Goal: Task Accomplishment & Management: Complete application form

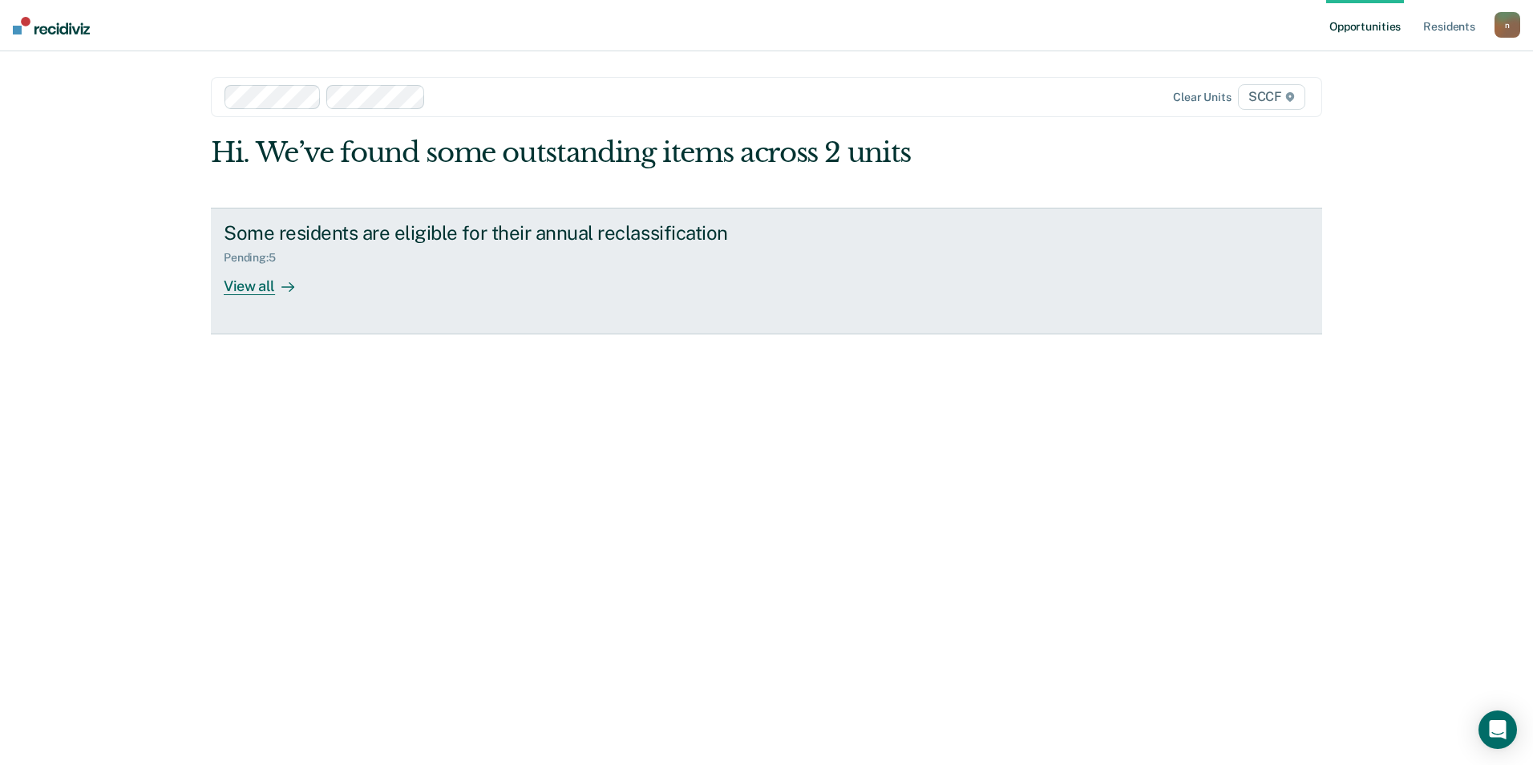
click at [261, 289] on div "View all" at bounding box center [269, 279] width 90 height 31
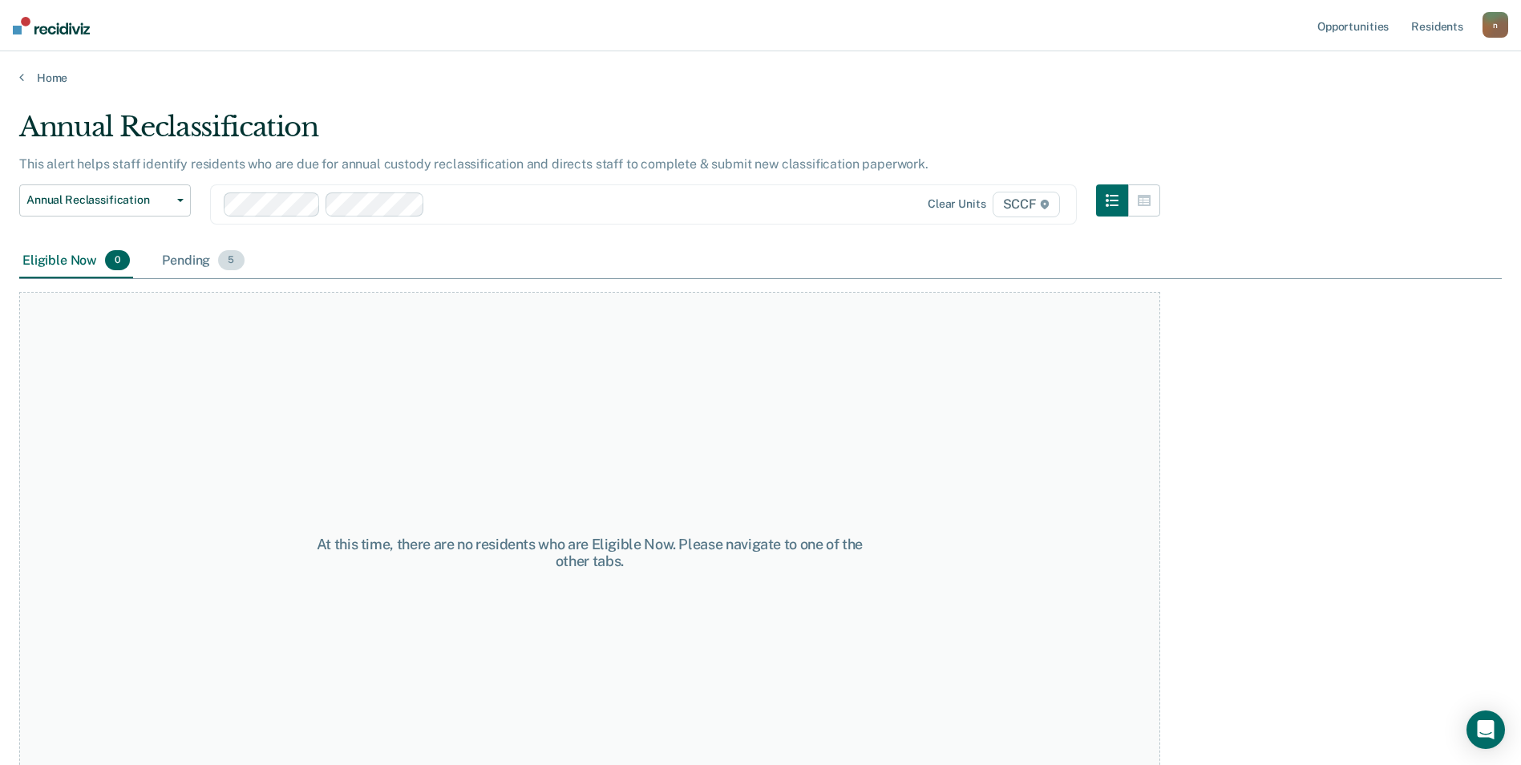
click at [213, 257] on div "Pending 5" at bounding box center [203, 261] width 88 height 35
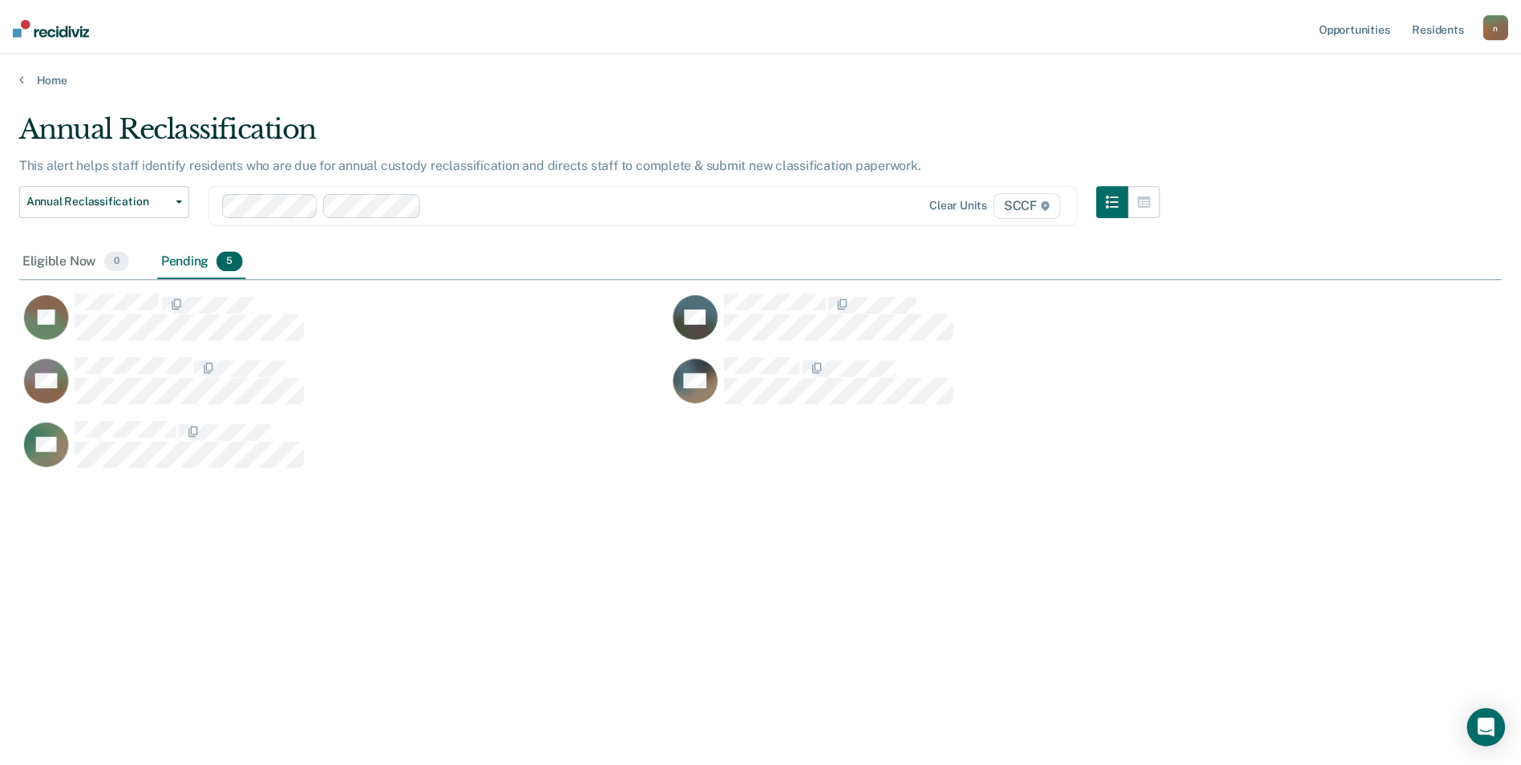
scroll to position [522, 1483]
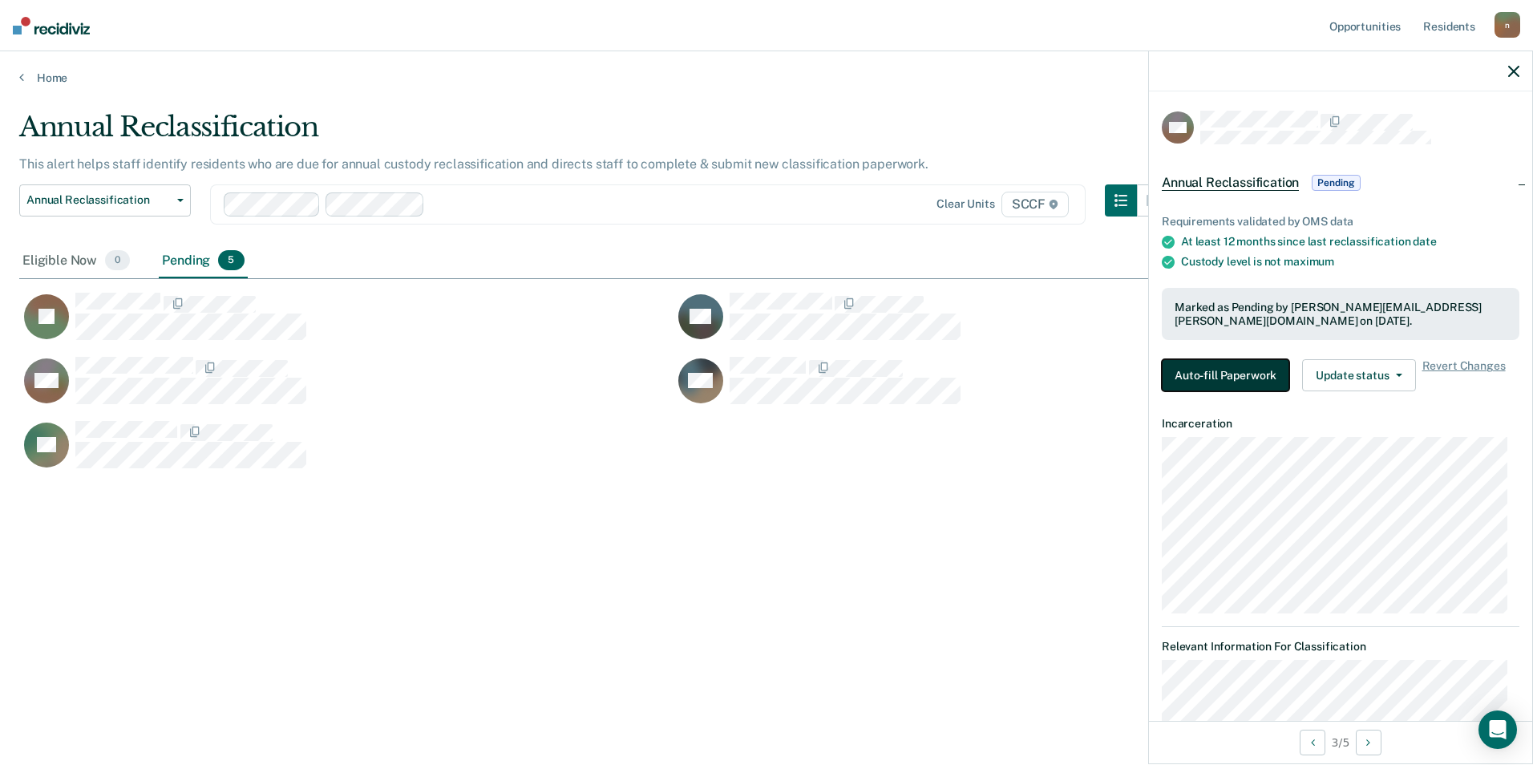
click at [1268, 383] on button "Auto-fill Paperwork" at bounding box center [1226, 375] width 128 height 32
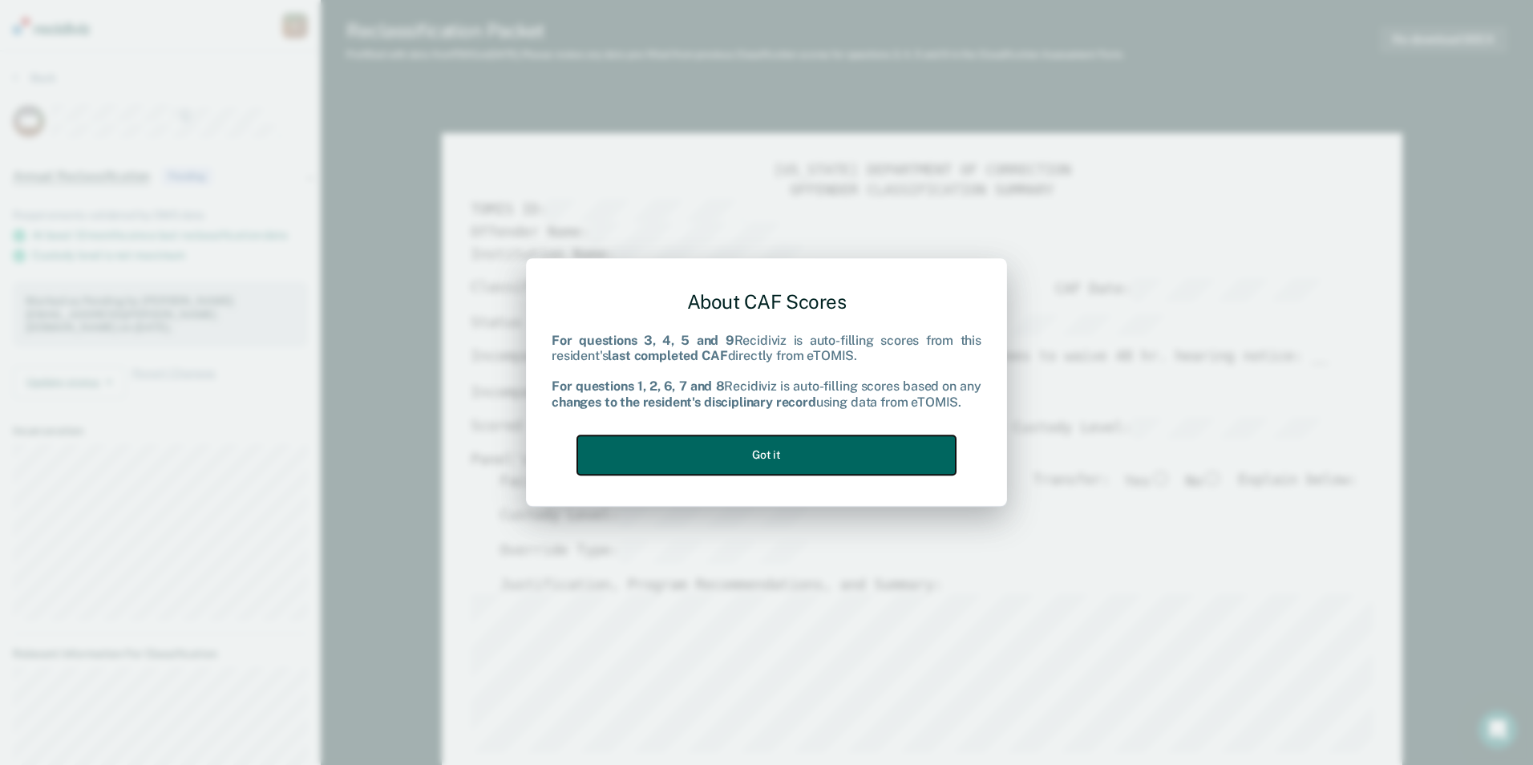
click at [729, 461] on button "Got it" at bounding box center [766, 454] width 379 height 39
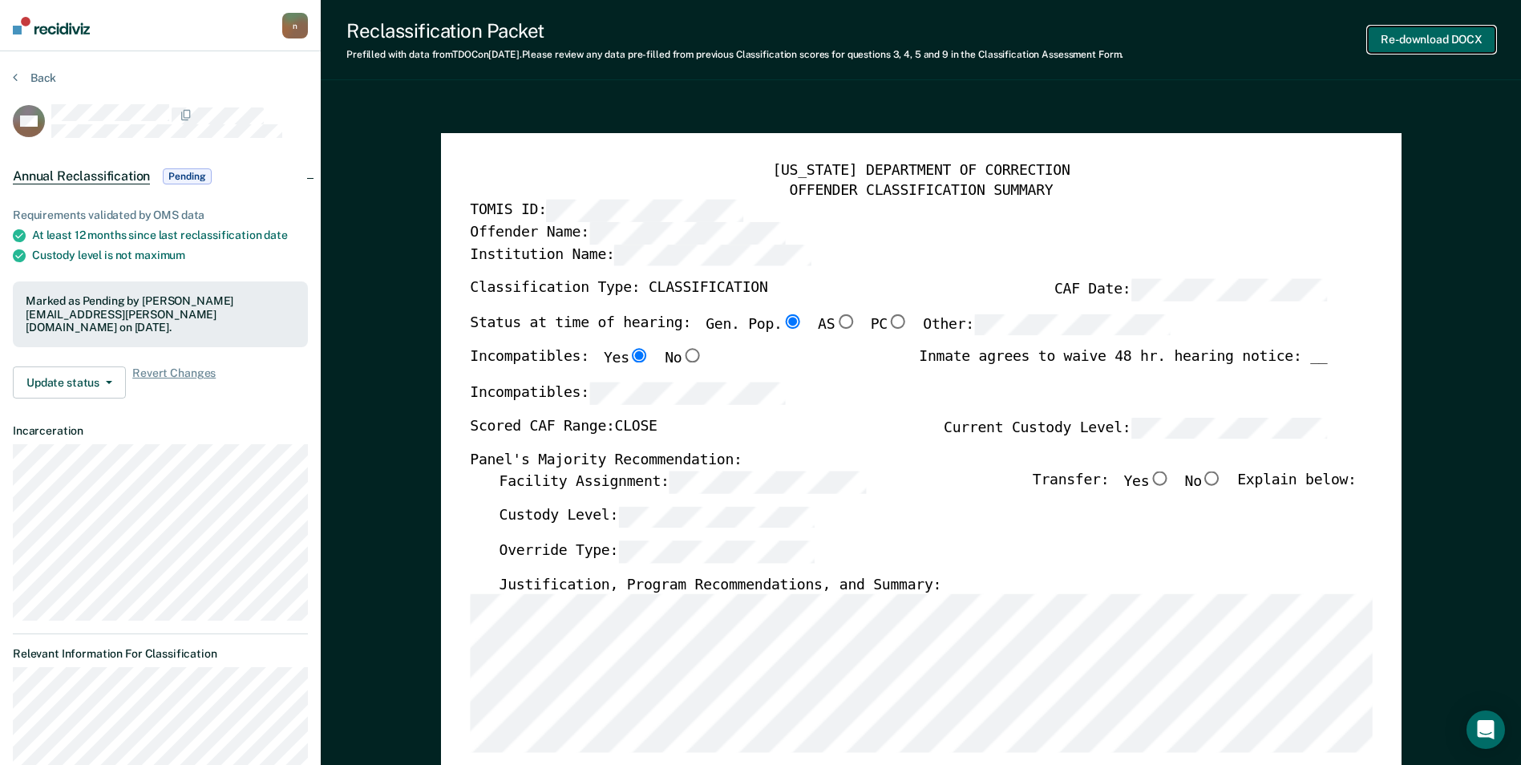
click at [1436, 37] on button "Re-download DOCX" at bounding box center [1432, 39] width 128 height 26
type textarea "x"
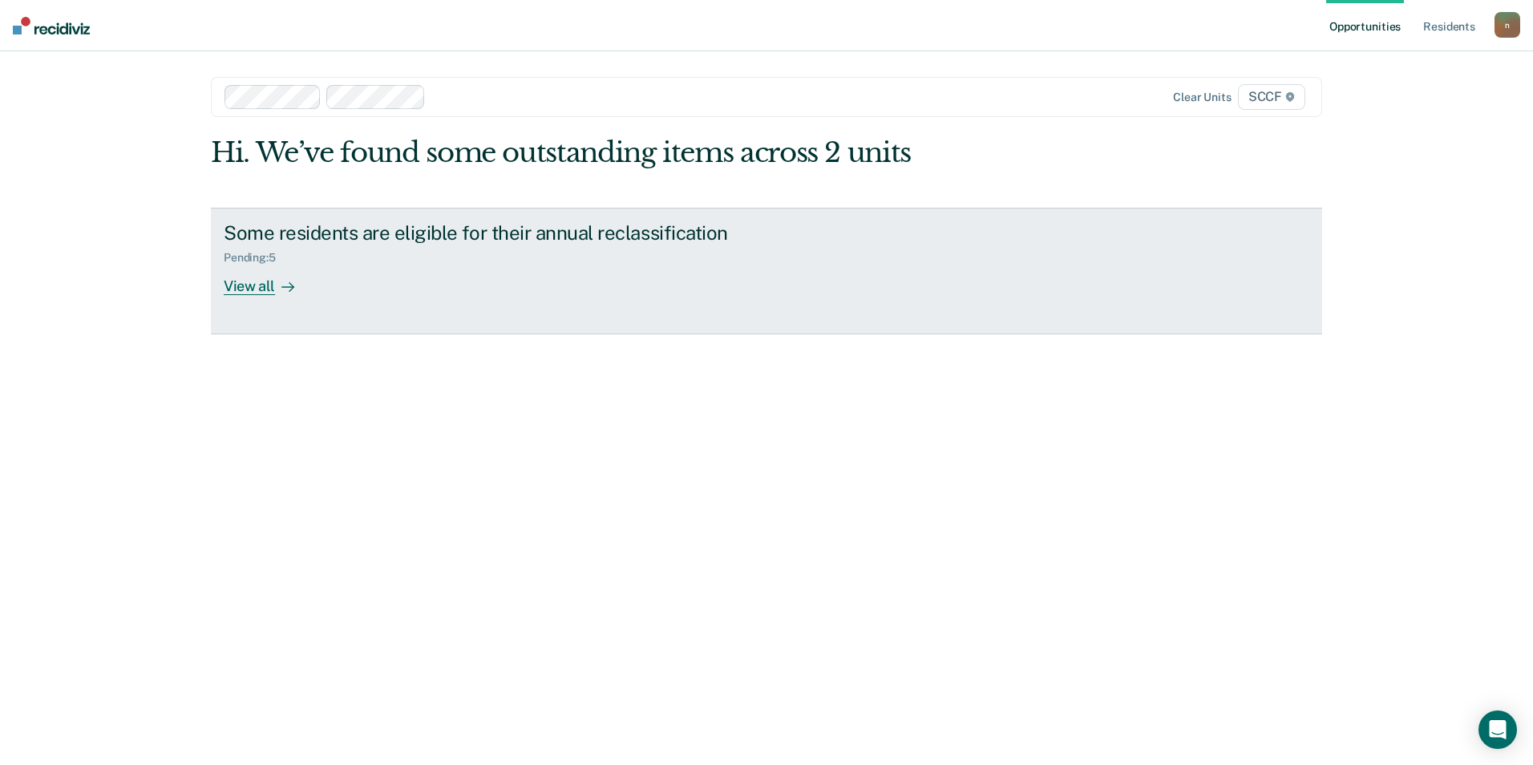
click at [277, 282] on div at bounding box center [284, 286] width 19 height 18
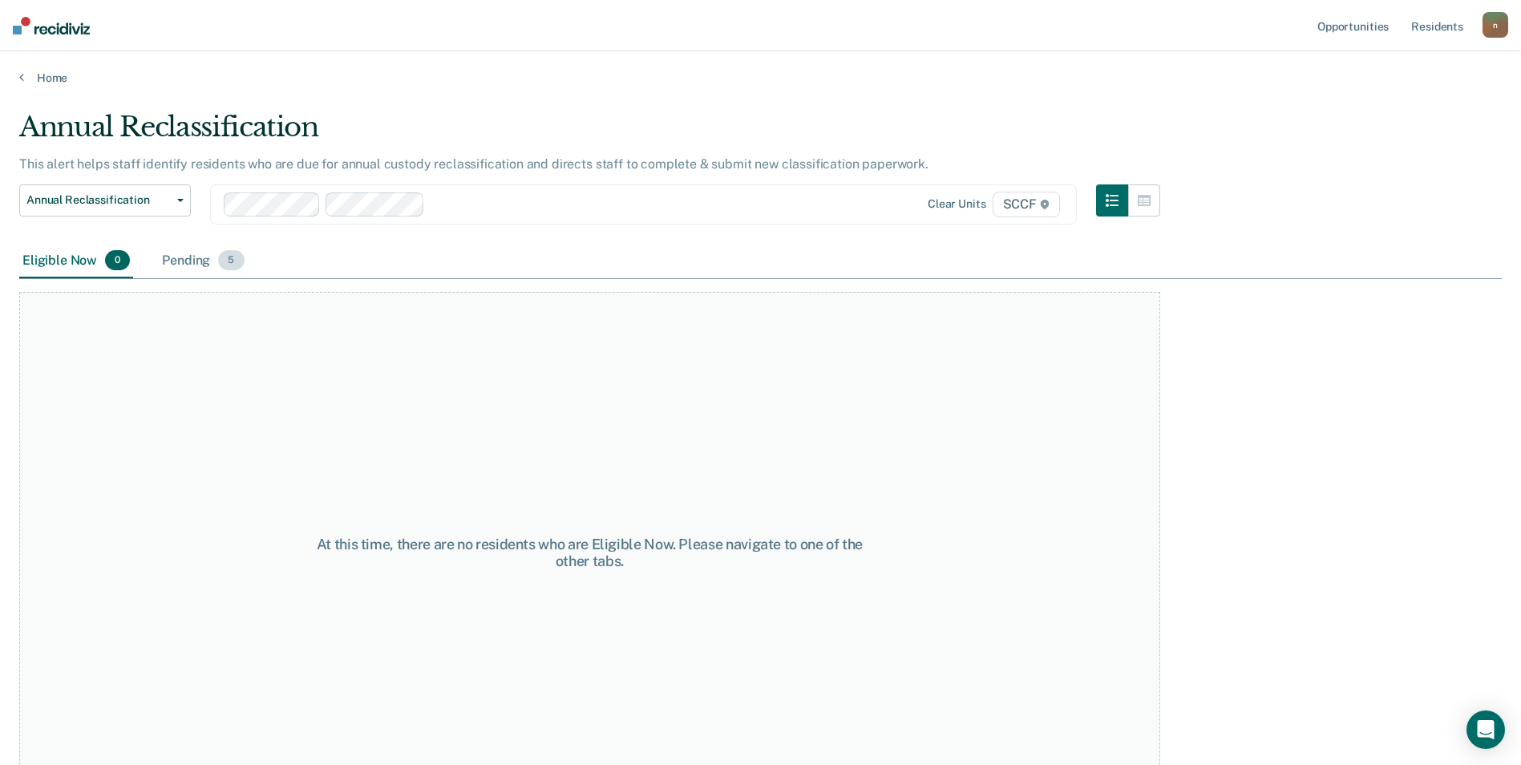
click at [197, 257] on div "Pending 5" at bounding box center [203, 261] width 88 height 35
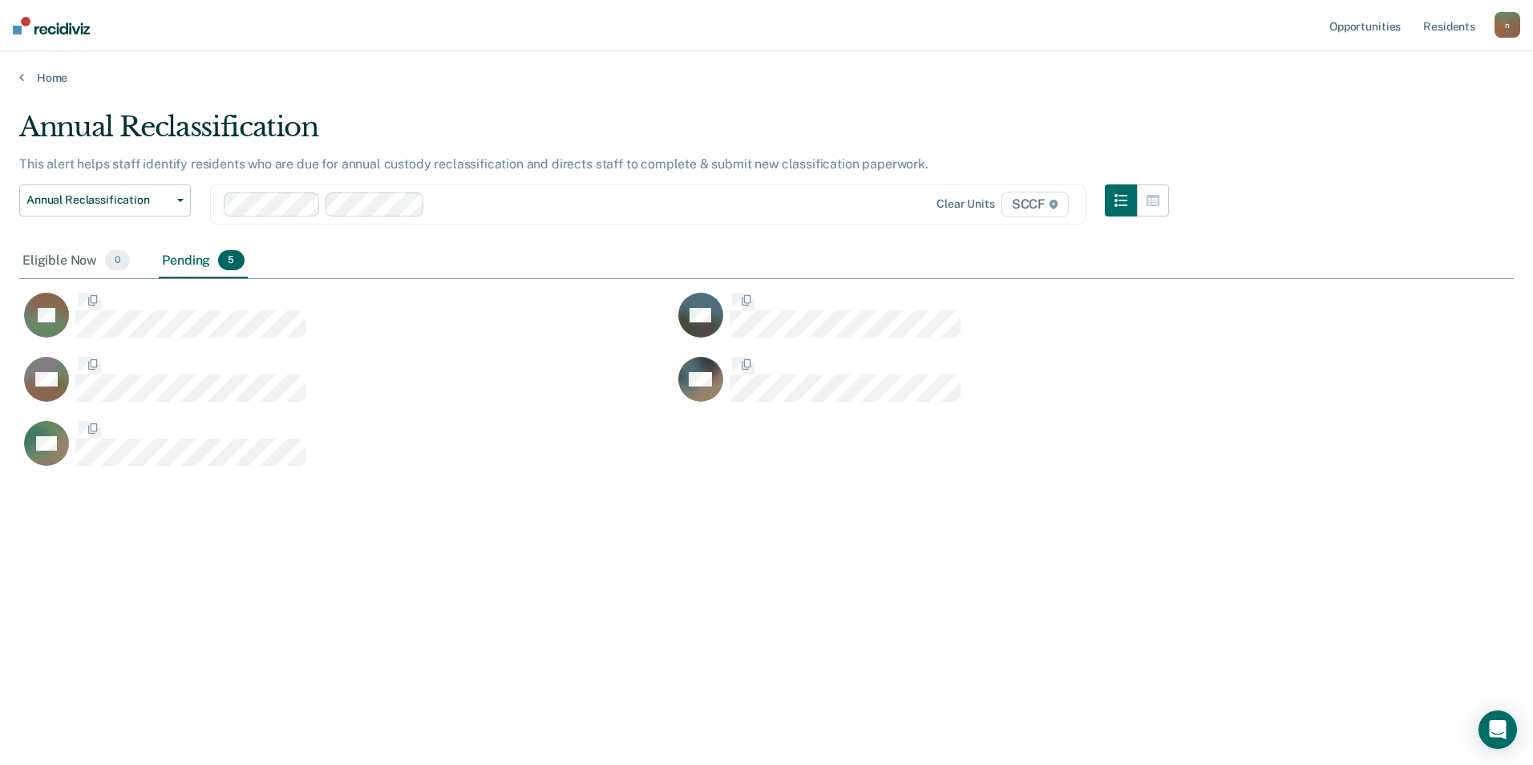
scroll to position [522, 1483]
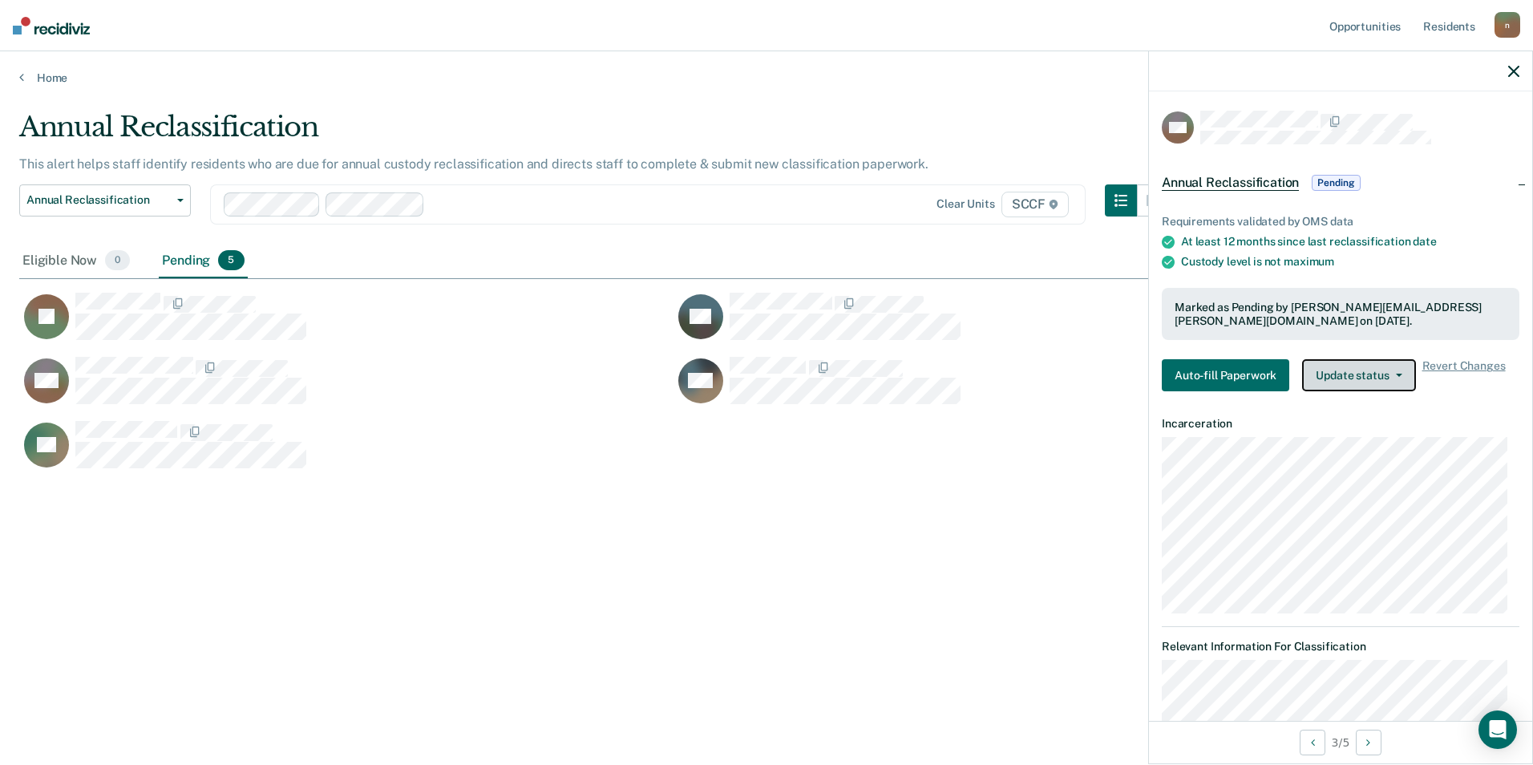
click at [1337, 369] on button "Update status" at bounding box center [1358, 375] width 113 height 32
click at [1205, 367] on button "Auto-fill Paperwork" at bounding box center [1226, 375] width 128 height 32
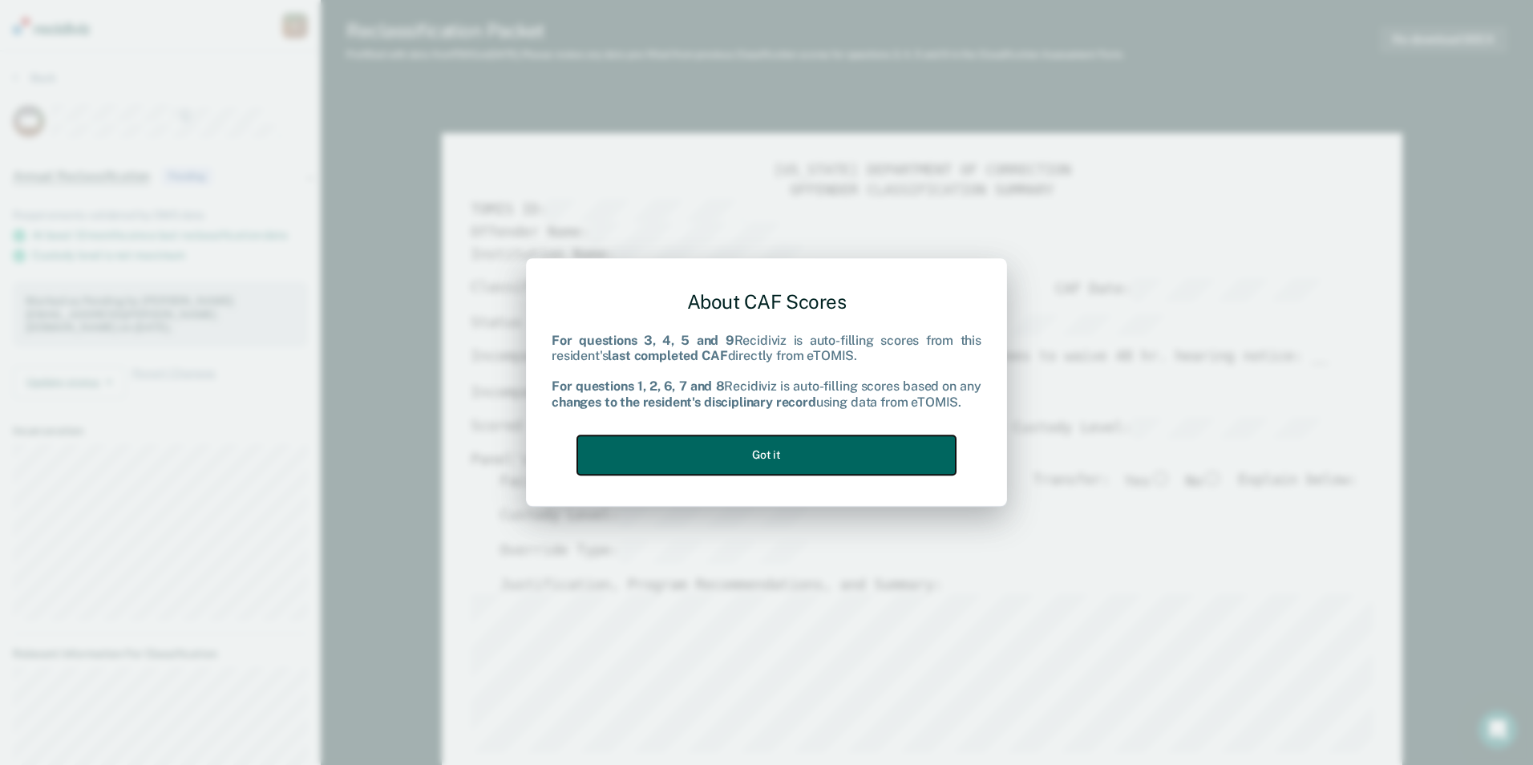
click at [692, 462] on button "Got it" at bounding box center [766, 454] width 379 height 39
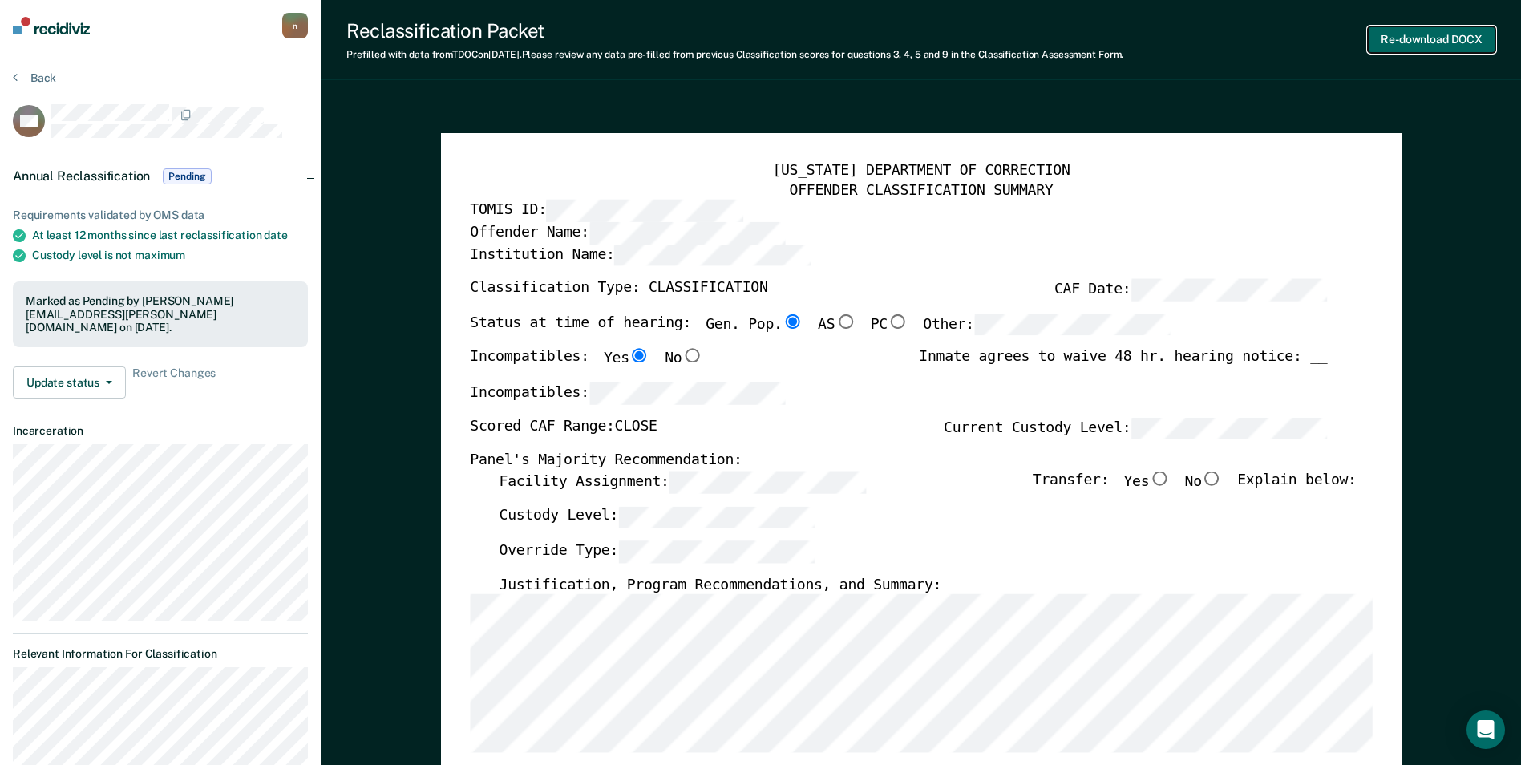
click at [1406, 34] on button "Re-download DOCX" at bounding box center [1432, 39] width 128 height 26
click at [25, 25] on img at bounding box center [51, 26] width 77 height 18
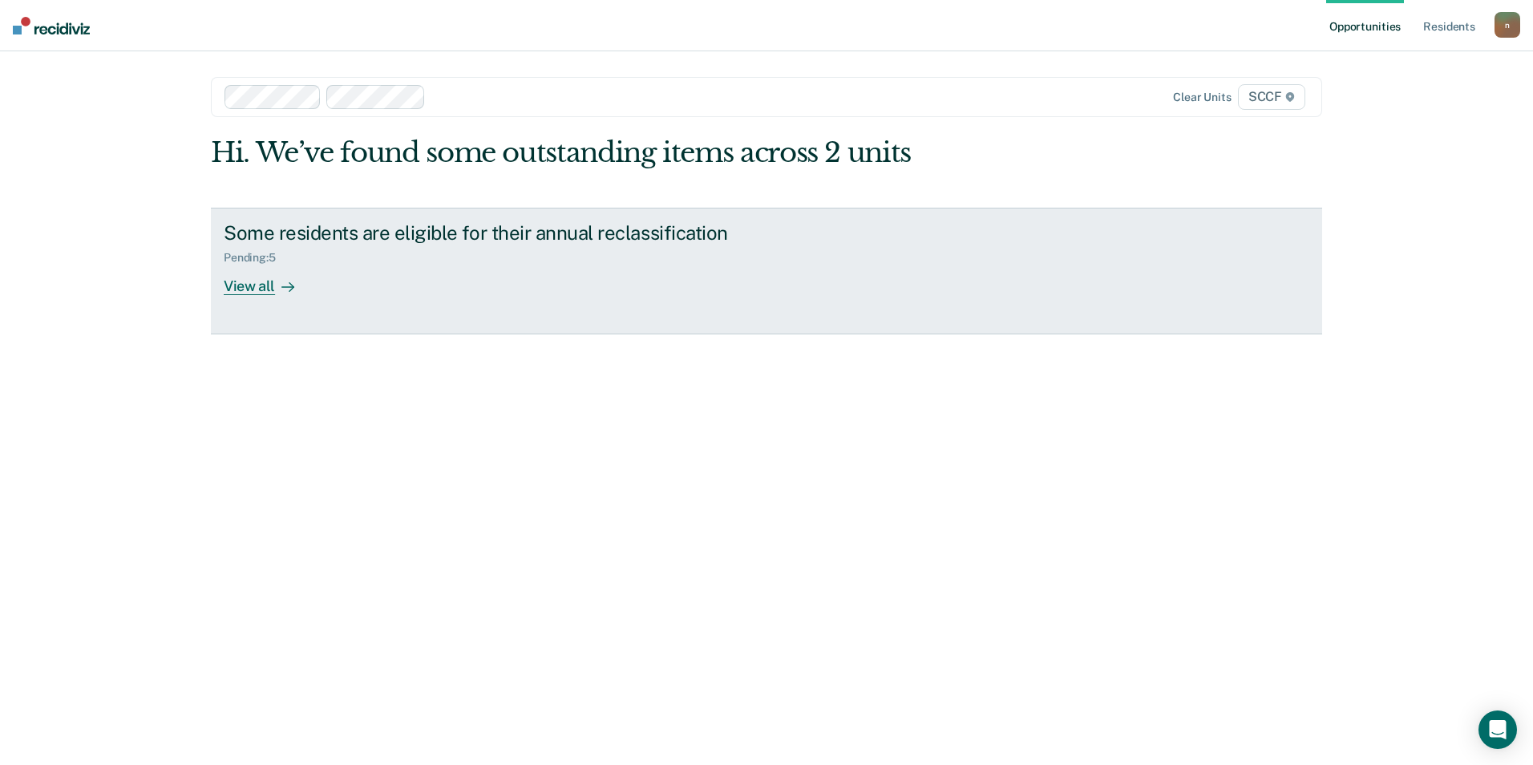
click at [1002, 290] on link "Some residents are eligible for their annual reclassification Pending : 5 View …" at bounding box center [767, 271] width 1112 height 127
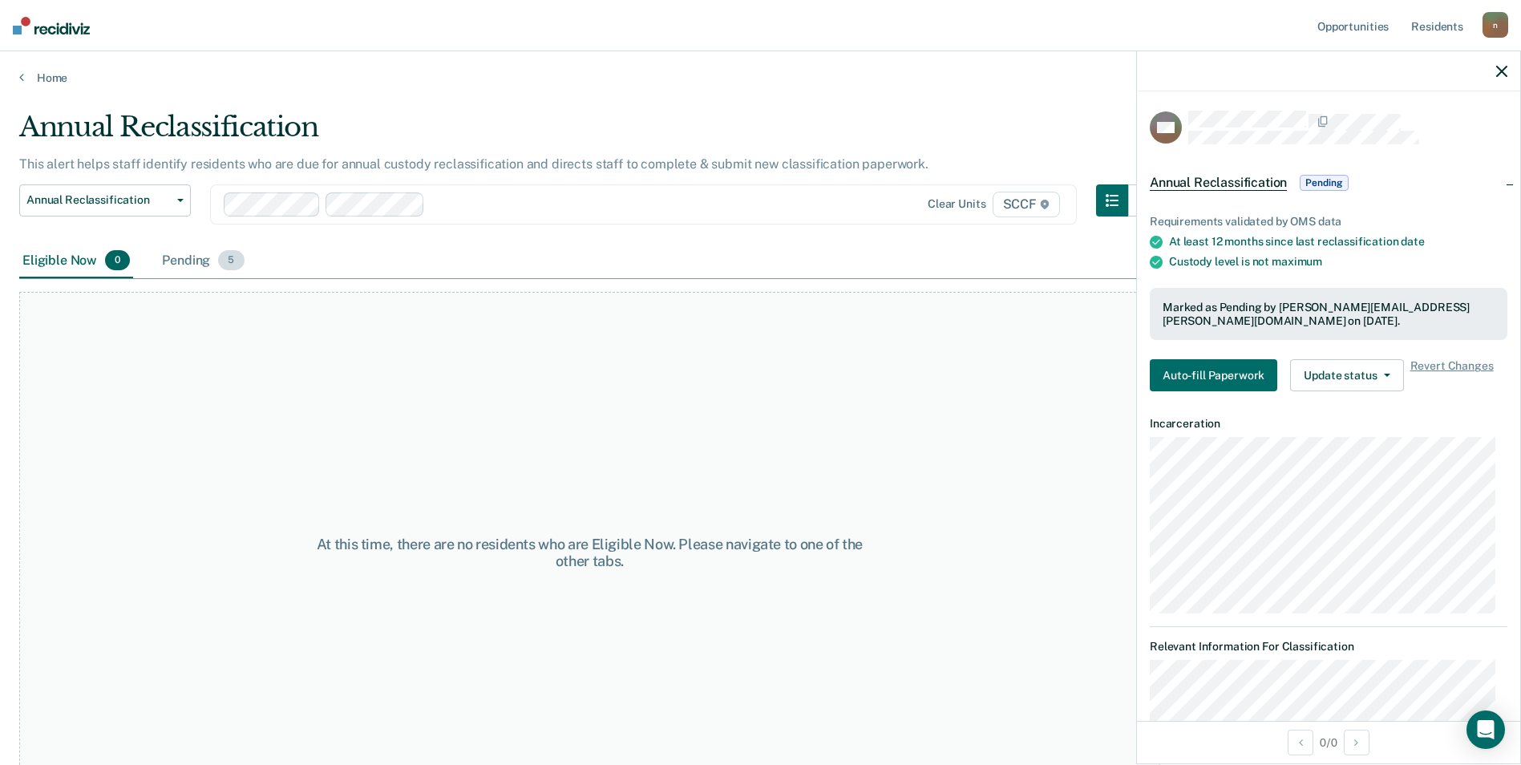
click at [209, 265] on div "Pending 5" at bounding box center [203, 261] width 88 height 35
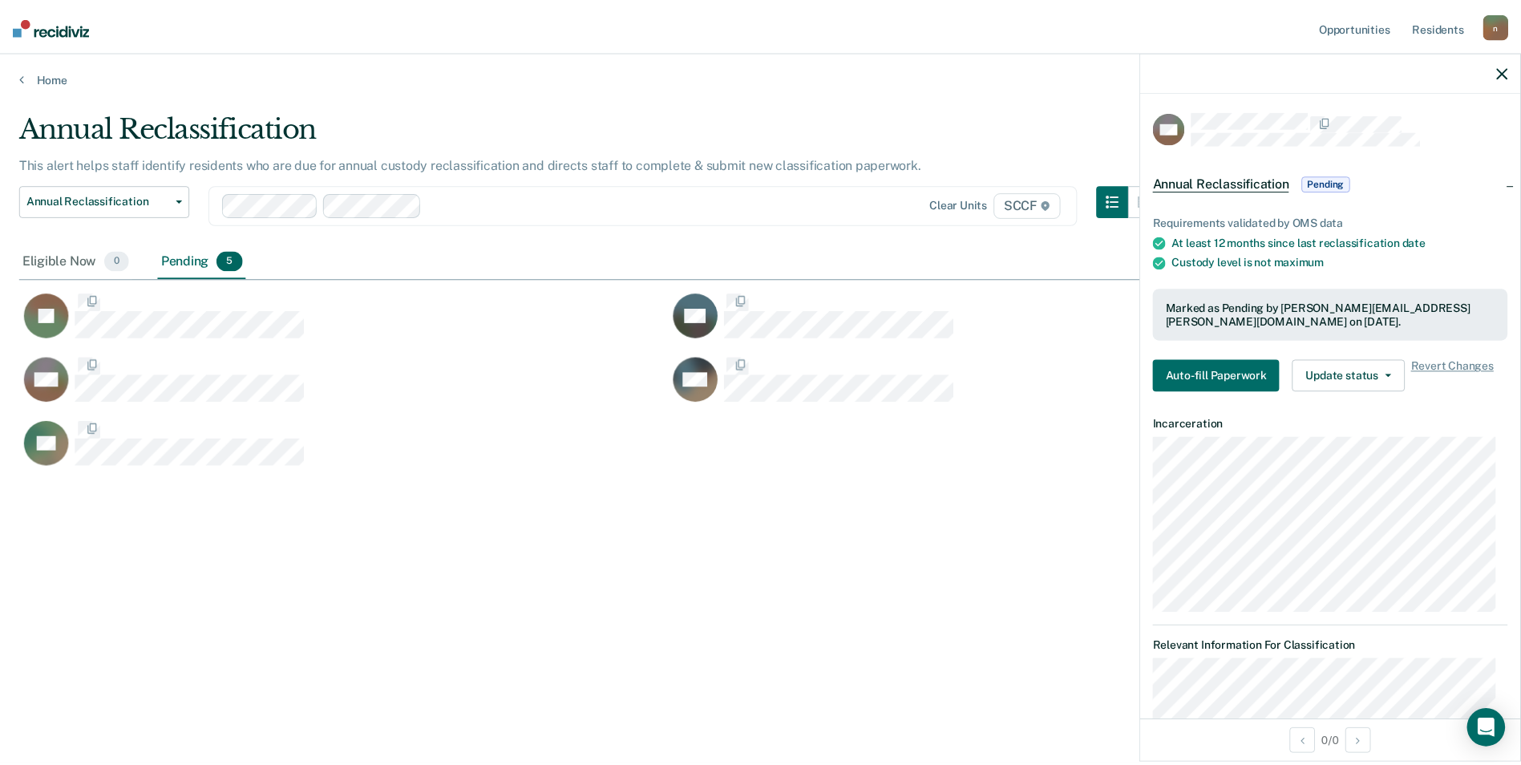
scroll to position [522, 1483]
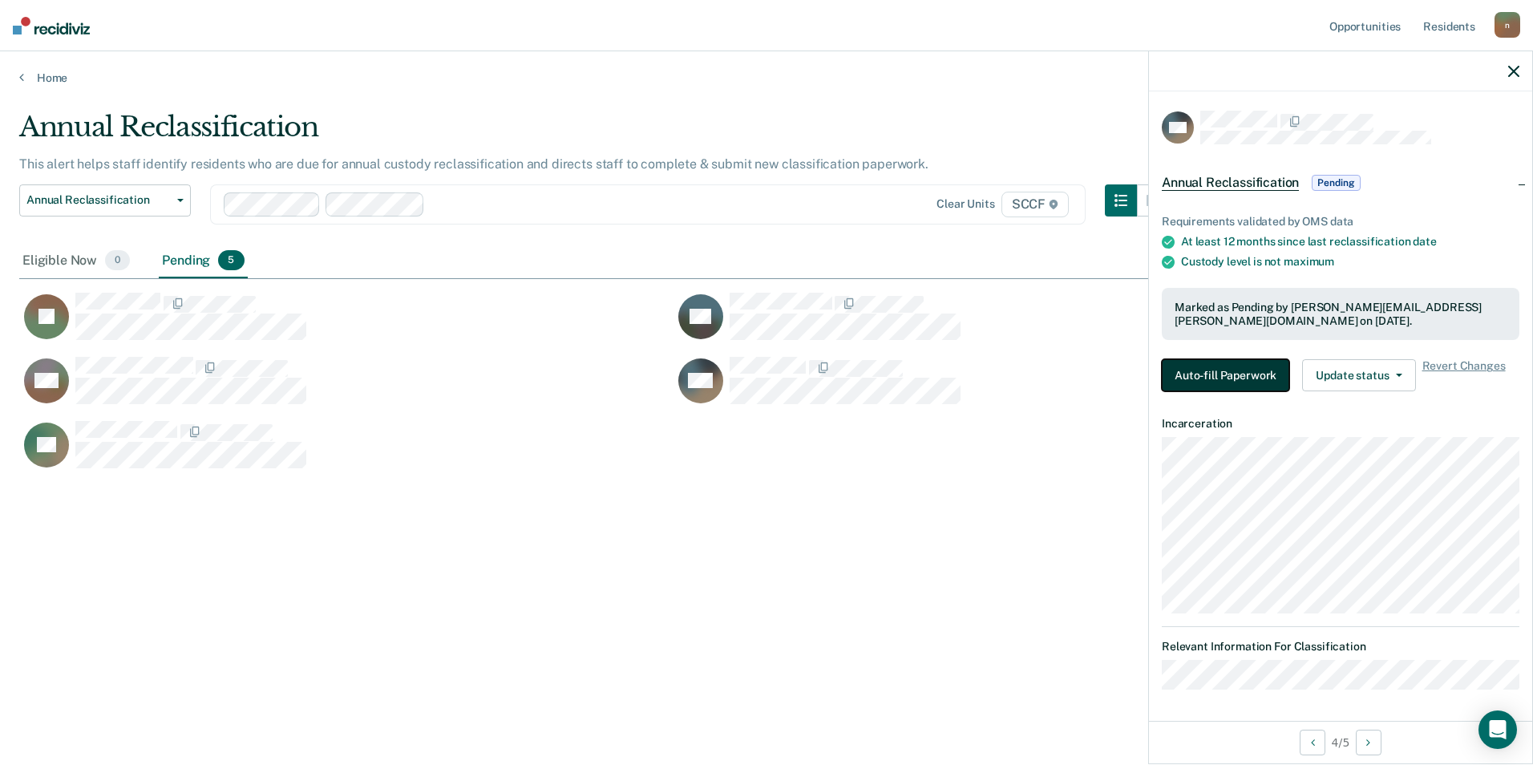
click at [1219, 368] on button "Auto-fill Paperwork" at bounding box center [1226, 375] width 128 height 32
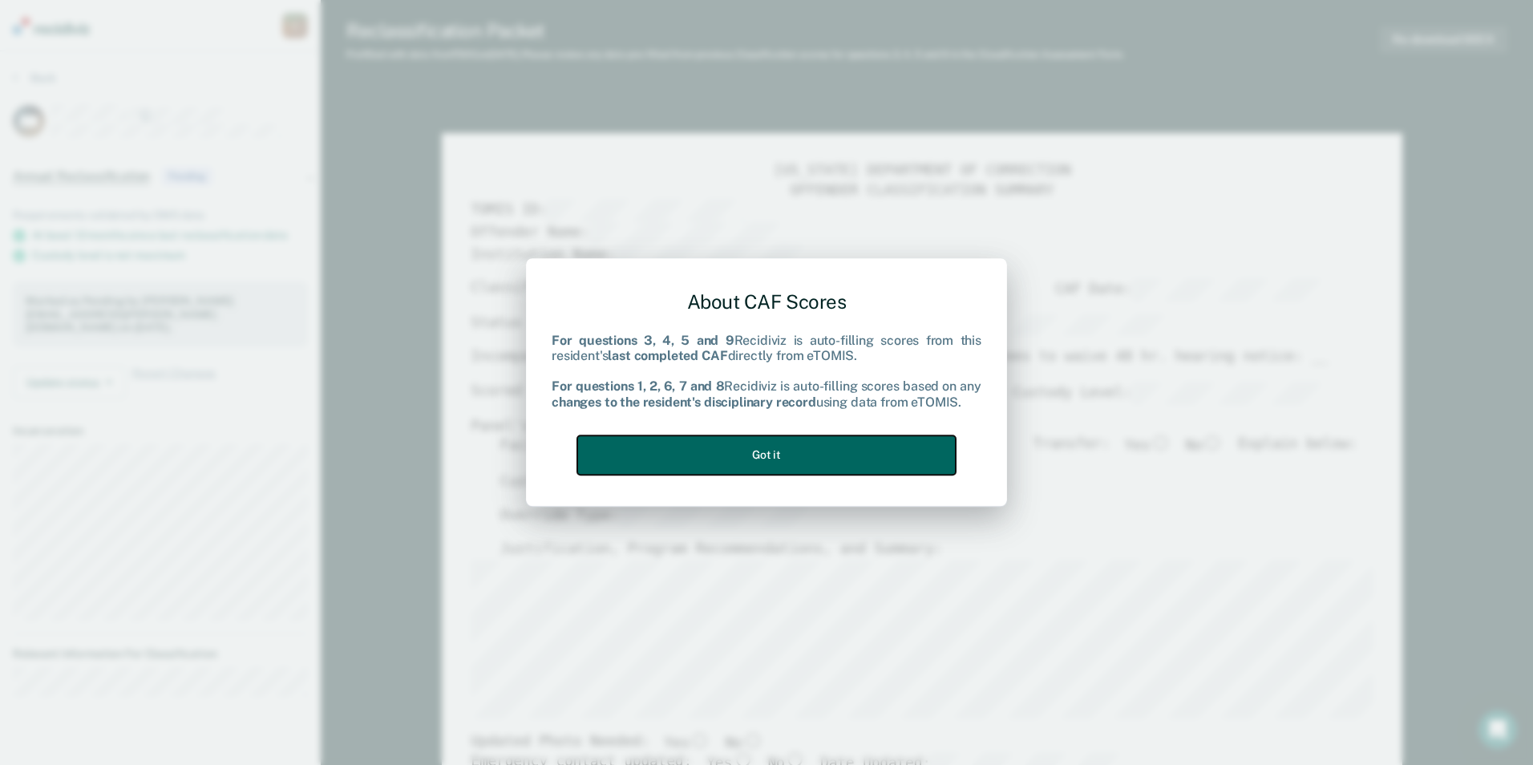
click at [730, 449] on button "Got it" at bounding box center [766, 454] width 379 height 39
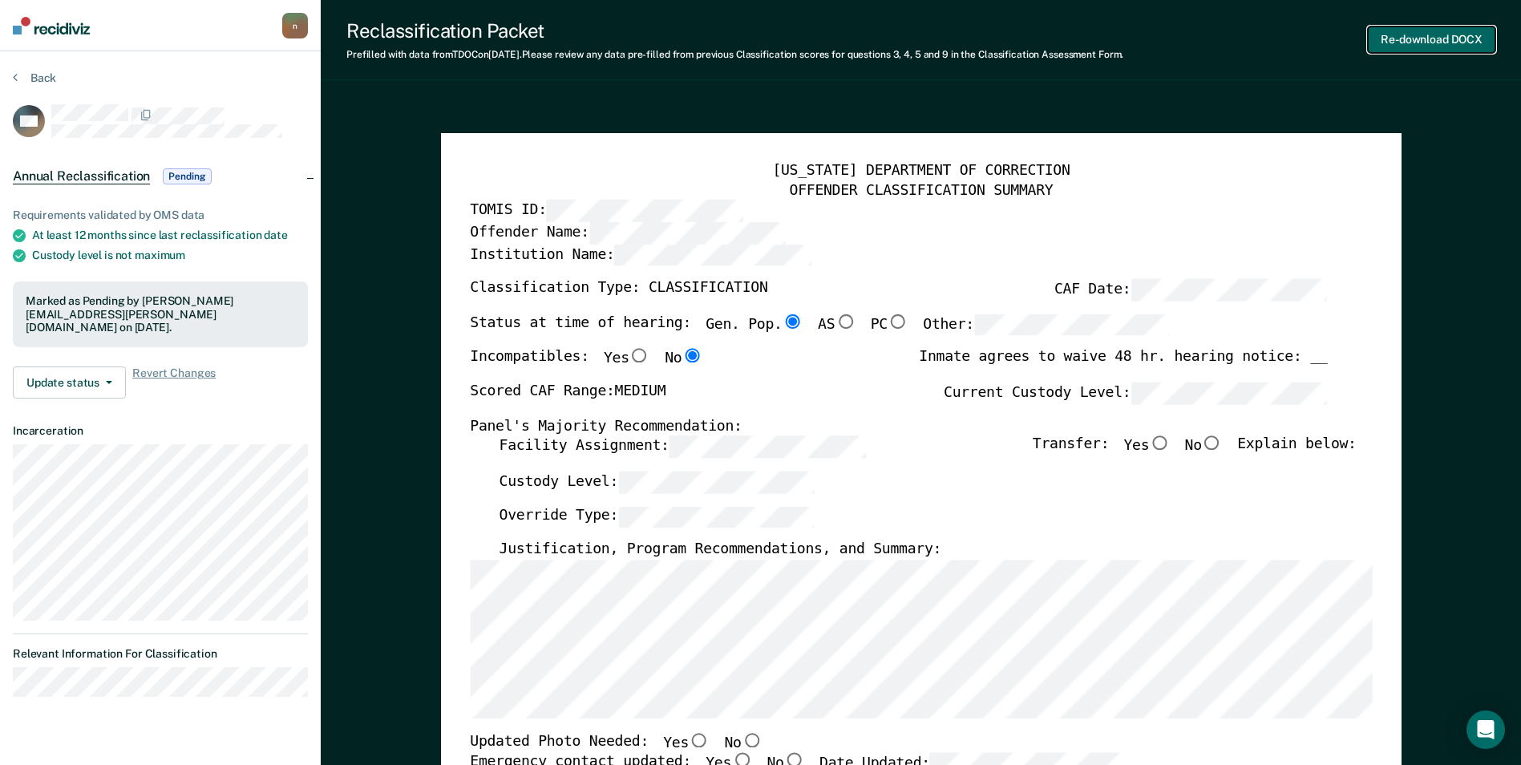
click at [1418, 43] on button "Re-download DOCX" at bounding box center [1432, 39] width 128 height 26
click at [1421, 43] on button "Re-download DOCX" at bounding box center [1432, 39] width 128 height 26
click at [1414, 38] on button "Re-download DOCX" at bounding box center [1432, 39] width 128 height 26
click at [64, 367] on button "Update status" at bounding box center [69, 383] width 113 height 32
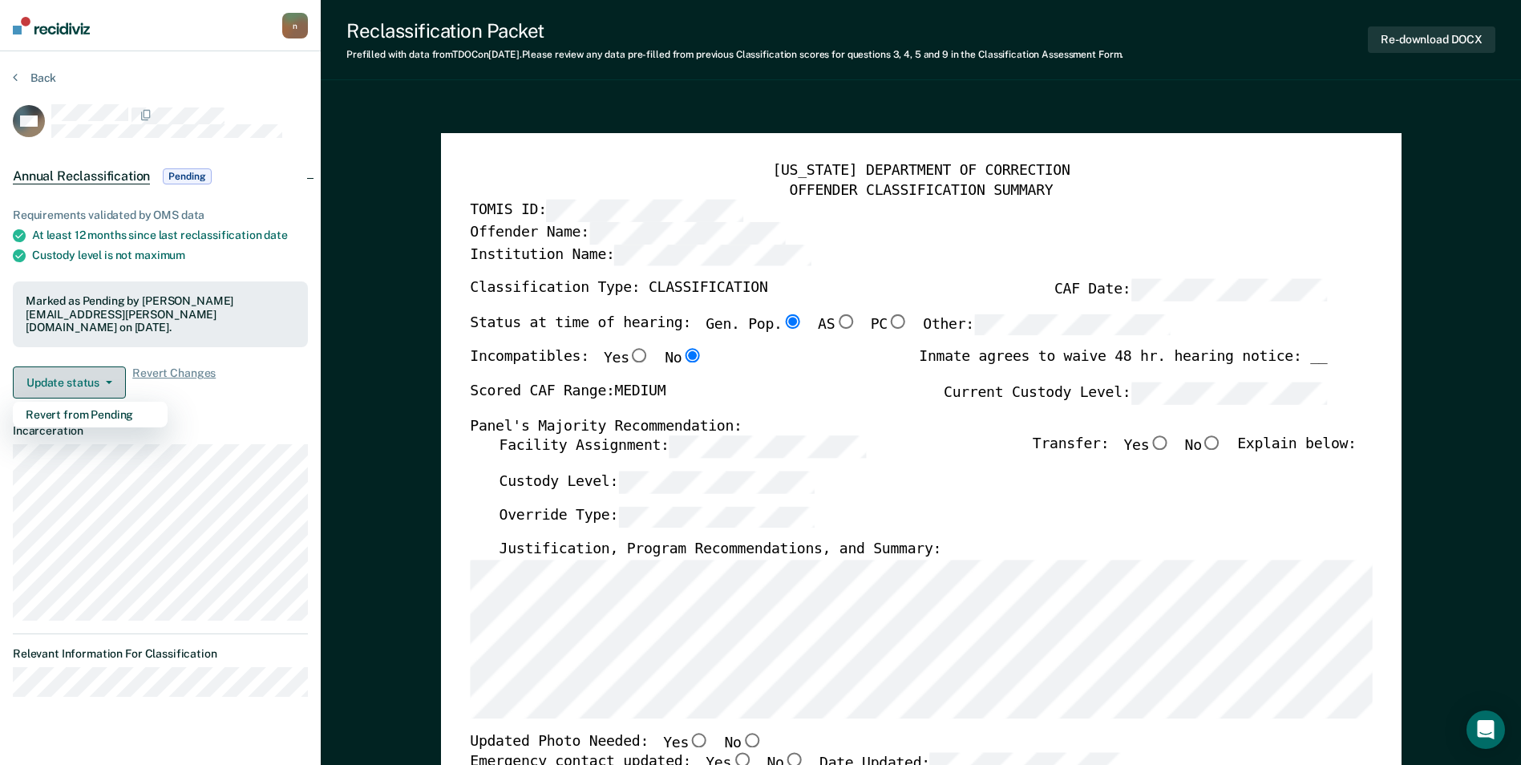
click at [67, 367] on button "Update status" at bounding box center [69, 383] width 113 height 32
click at [103, 311] on div "Marked as Pending by natalie.mallard@corecivic.com on August 22, 2025." at bounding box center [160, 314] width 269 height 40
click at [183, 172] on span "Pending" at bounding box center [187, 176] width 48 height 16
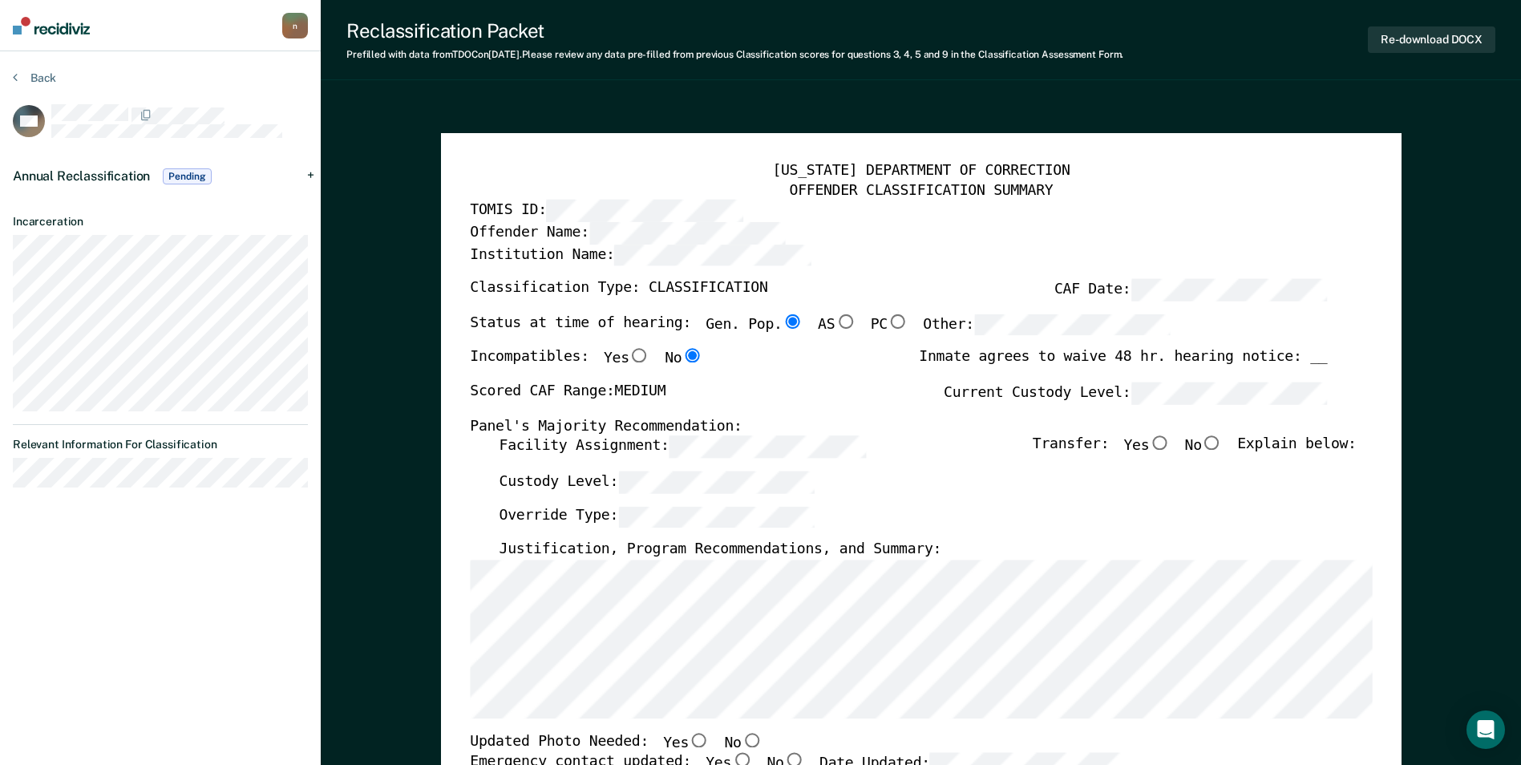
click at [182, 176] on span "Pending" at bounding box center [187, 176] width 48 height 16
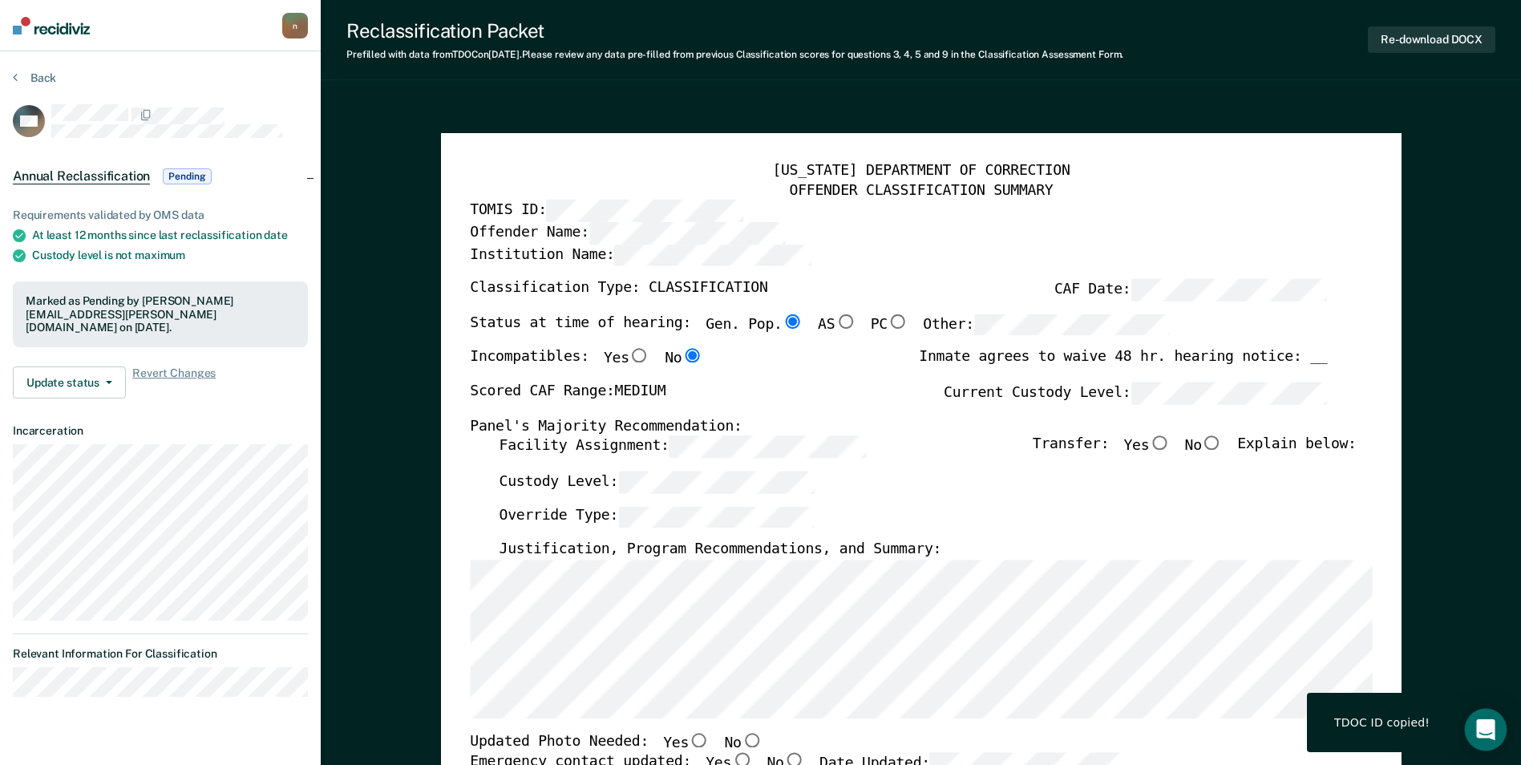
click at [1485, 731] on icon "Open Intercom Messenger" at bounding box center [1485, 729] width 18 height 21
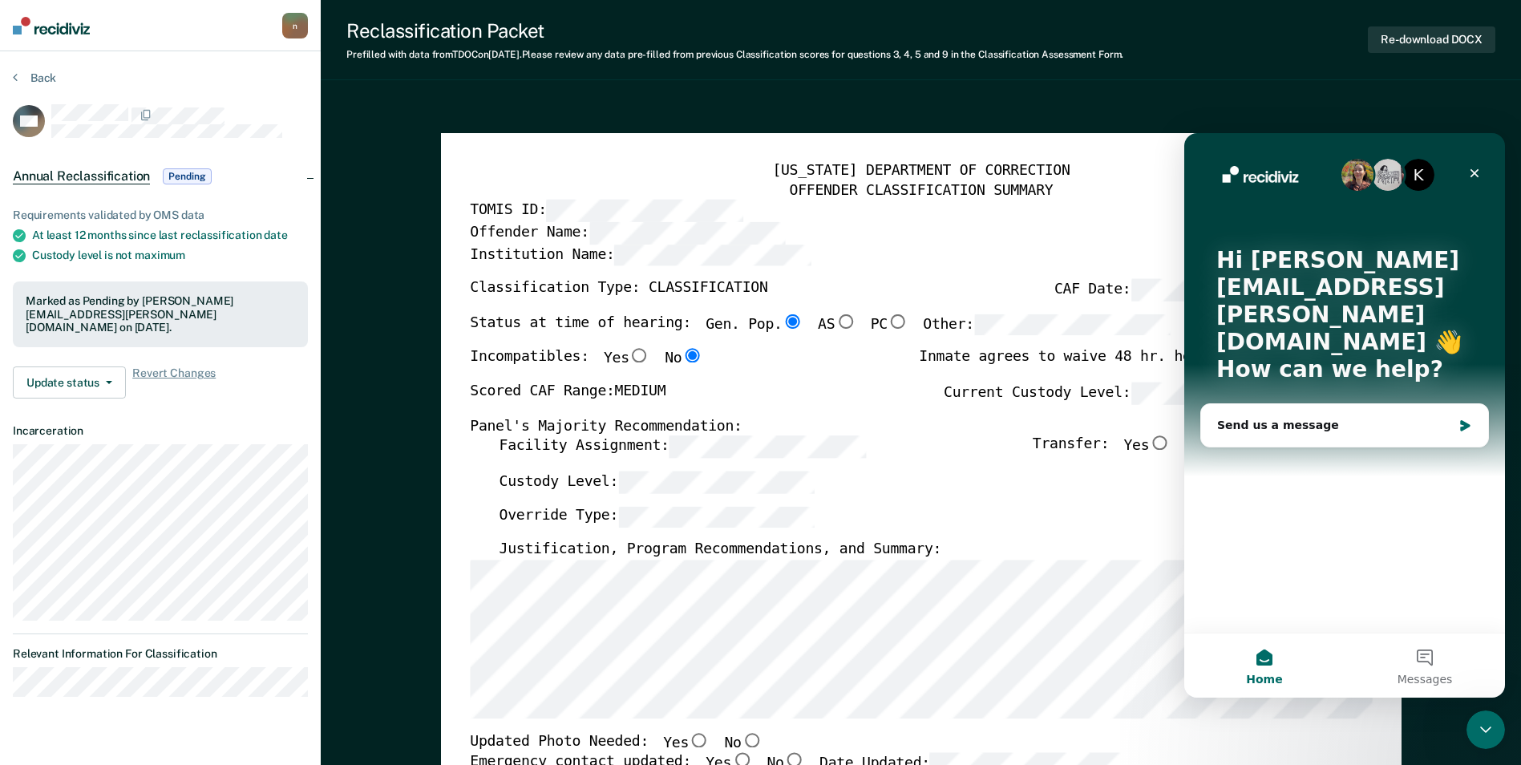
click at [1376, 310] on p "Hi natalie.mallard@corecivic.com 👋" at bounding box center [1345, 301] width 257 height 109
click at [1482, 176] on div "Close" at bounding box center [1474, 173] width 29 height 29
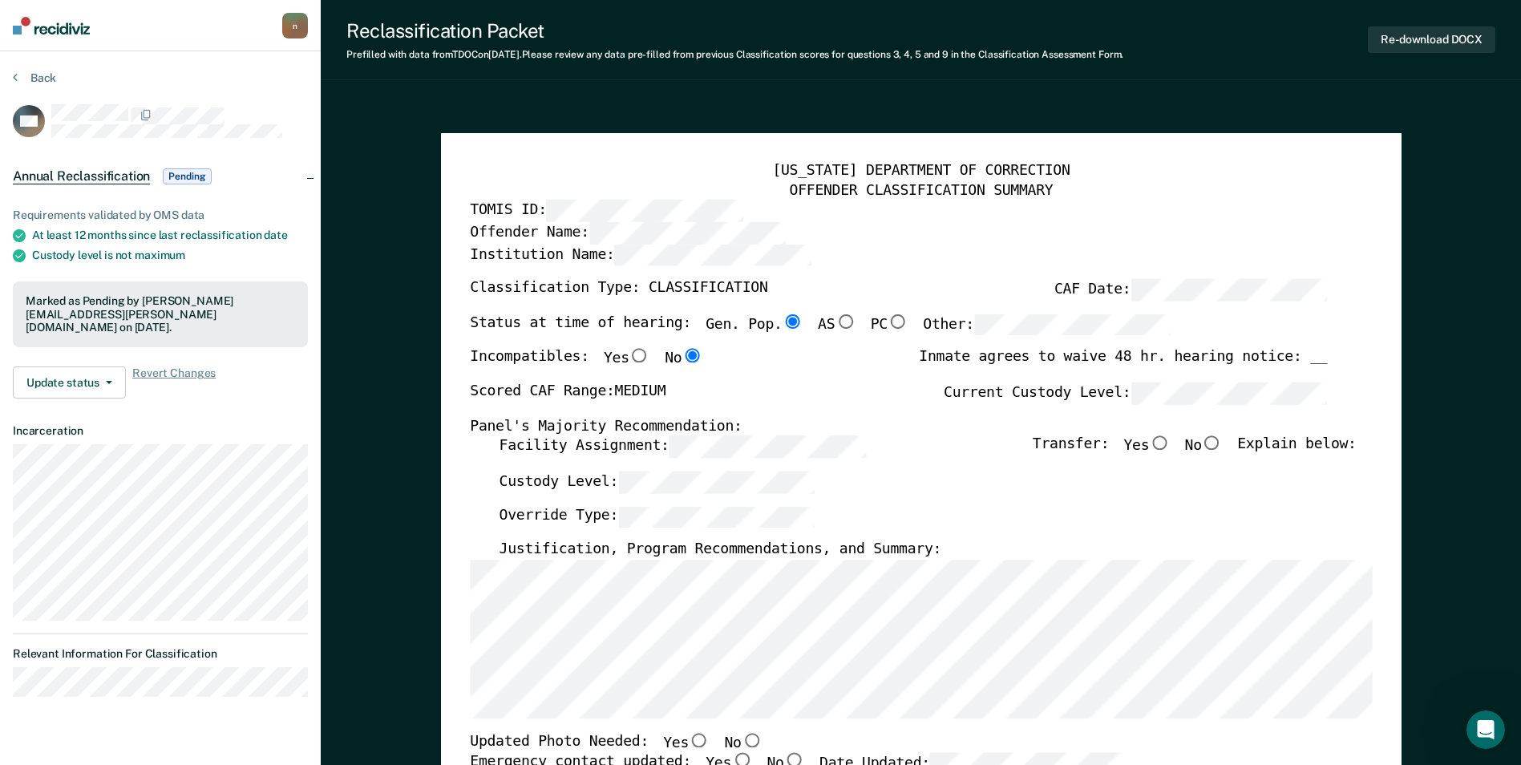
click at [129, 172] on span "Annual Reclassification" at bounding box center [81, 176] width 137 height 16
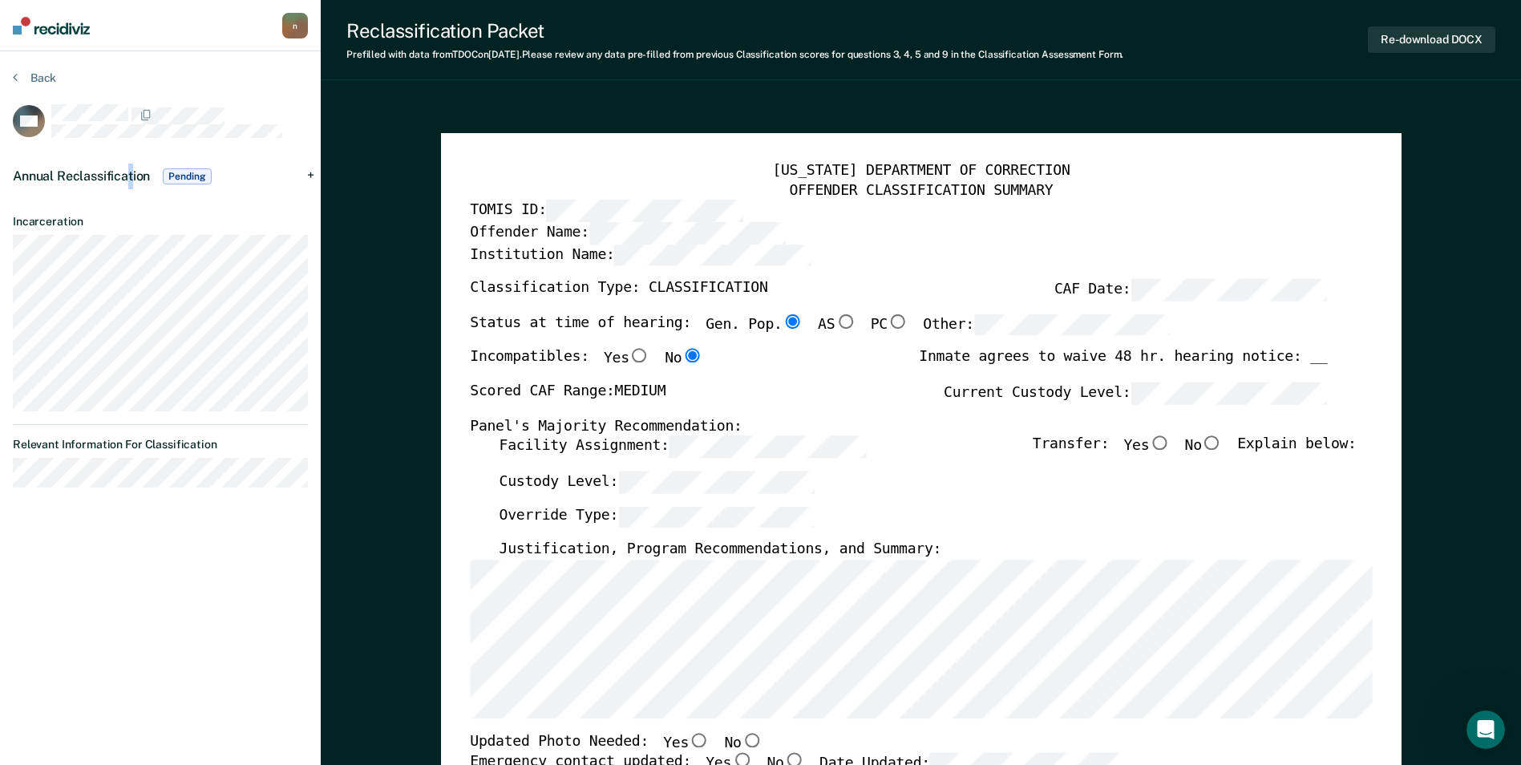
click at [132, 174] on span "Annual Reclassification" at bounding box center [81, 175] width 137 height 15
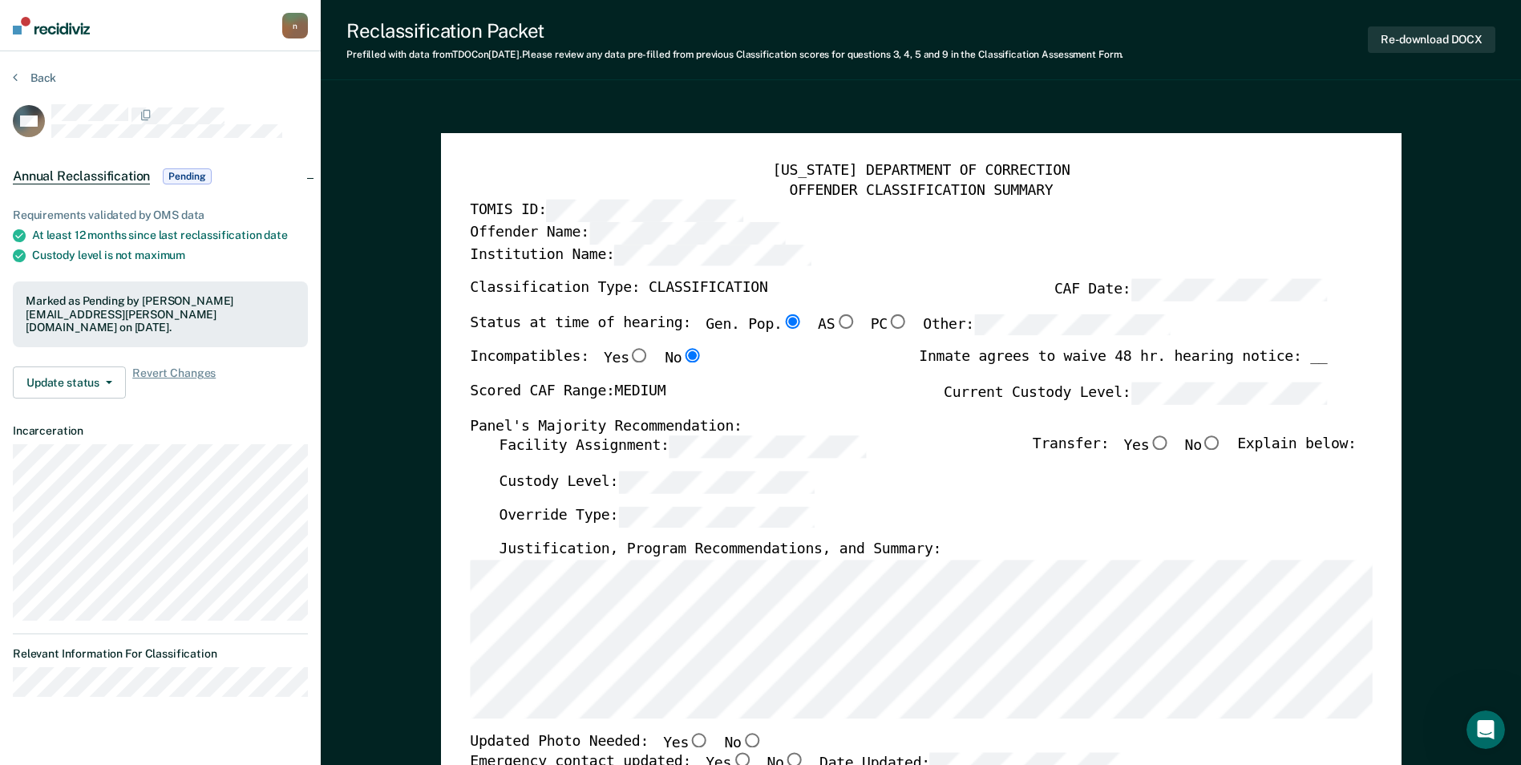
drag, startPoint x: 132, startPoint y: 174, endPoint x: 81, endPoint y: 178, distance: 50.7
click at [81, 178] on span "Annual Reclassification" at bounding box center [81, 176] width 137 height 16
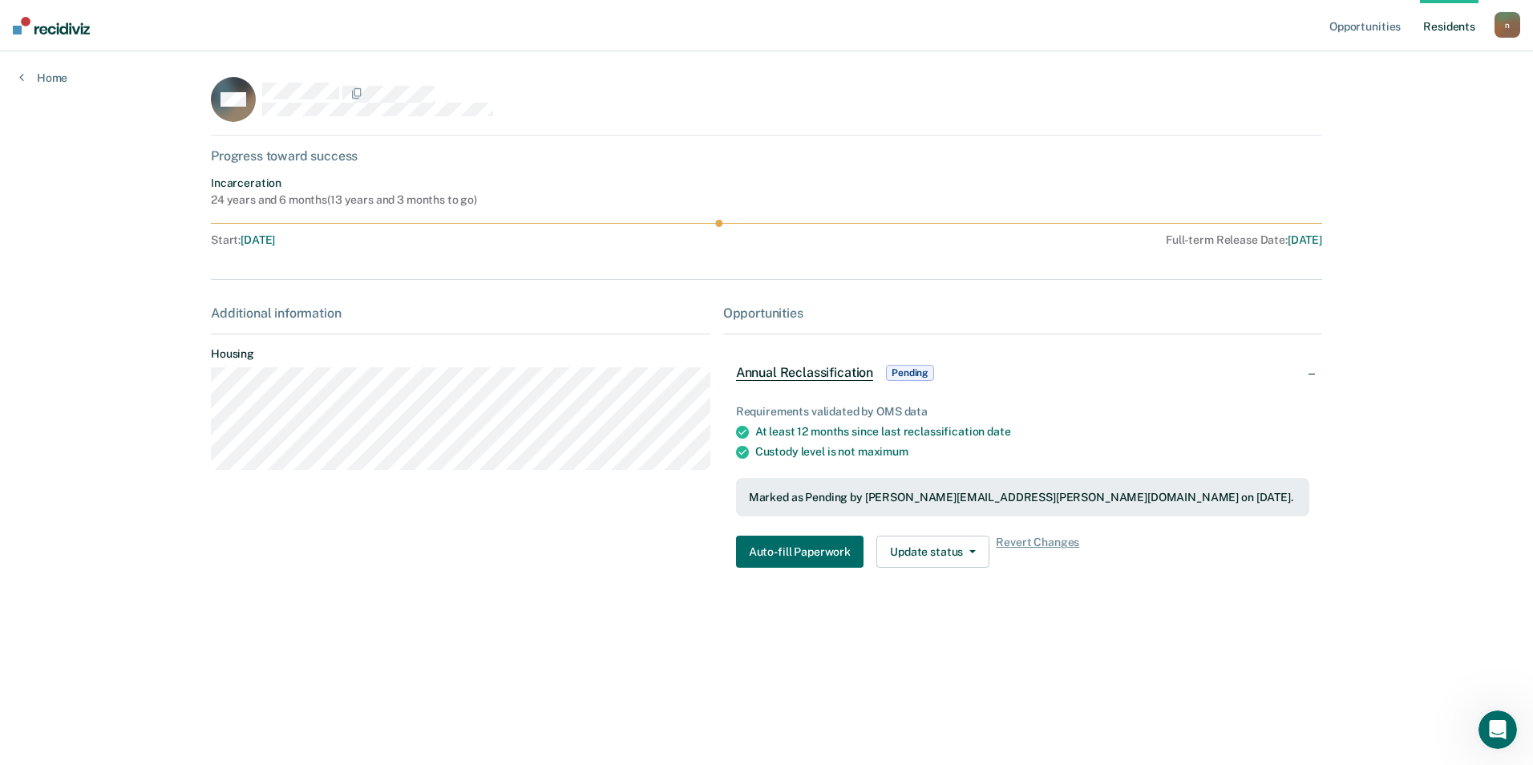
click at [768, 373] on span "Annual Reclassification" at bounding box center [804, 373] width 137 height 16
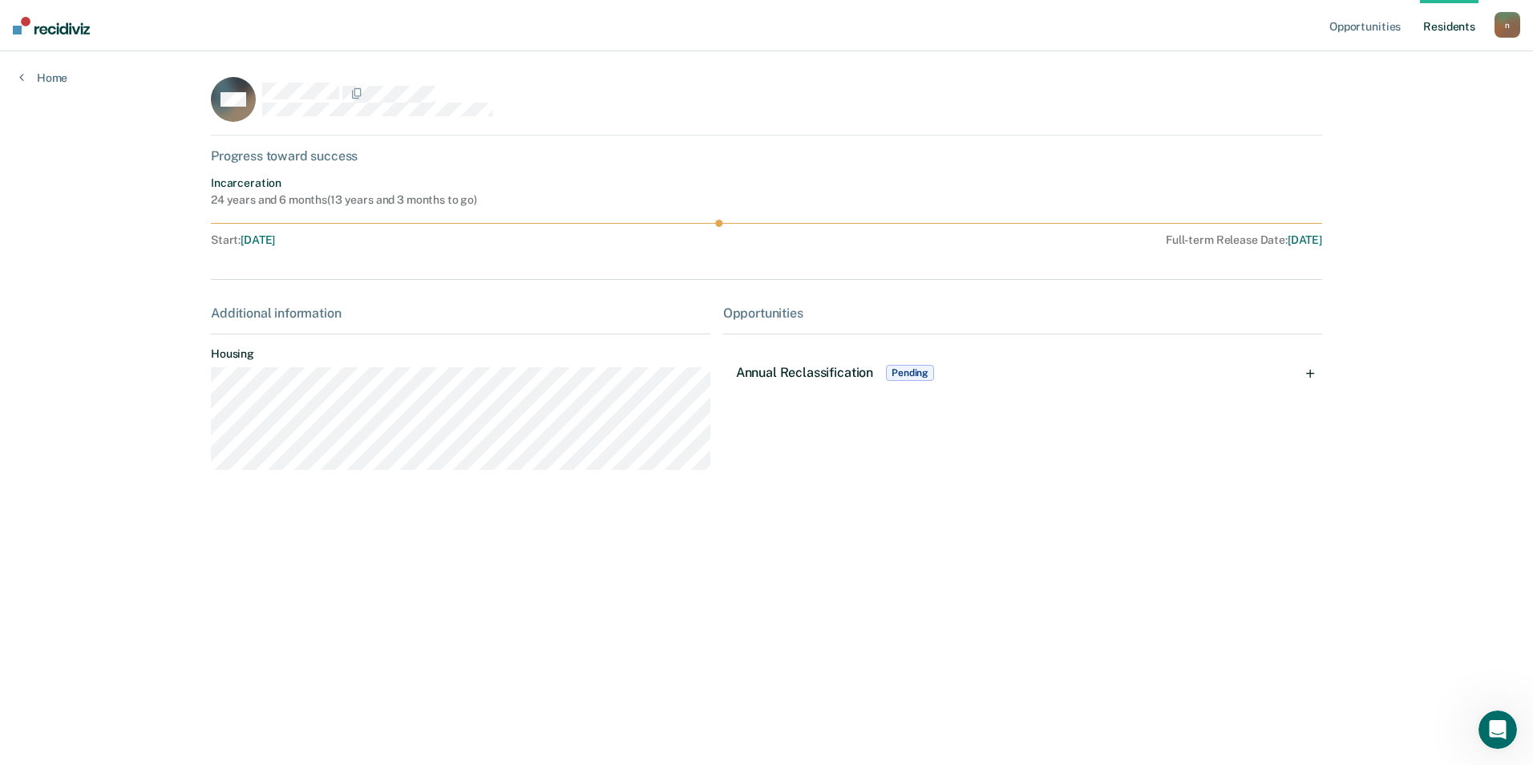
click at [768, 373] on span "Annual Reclassification" at bounding box center [804, 372] width 137 height 15
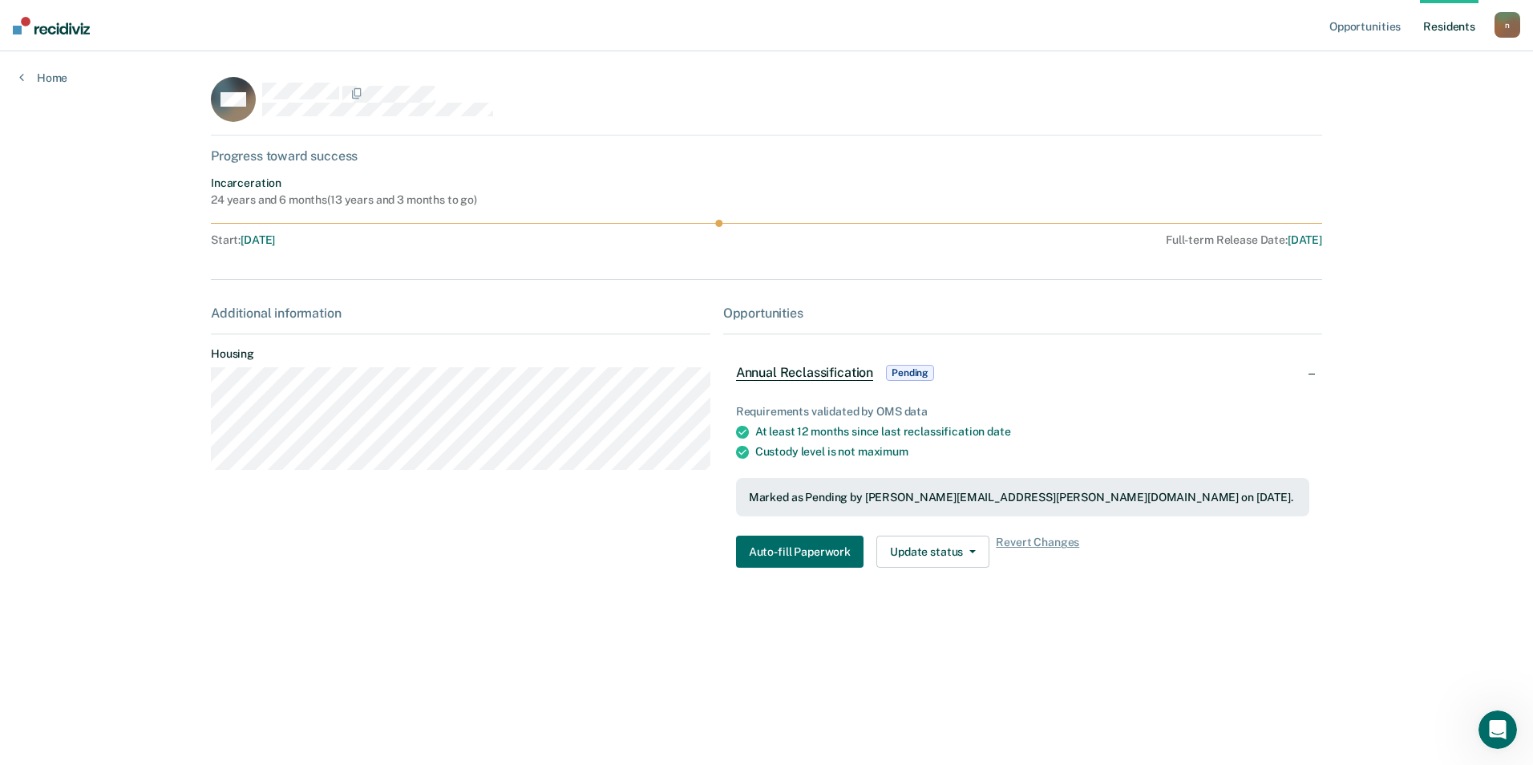
click at [826, 496] on div "Marked as Pending by natalie.mallard@corecivic.com on August 22, 2025." at bounding box center [1023, 498] width 548 height 14
click at [838, 546] on button "Auto-fill Paperwork" at bounding box center [800, 552] width 128 height 32
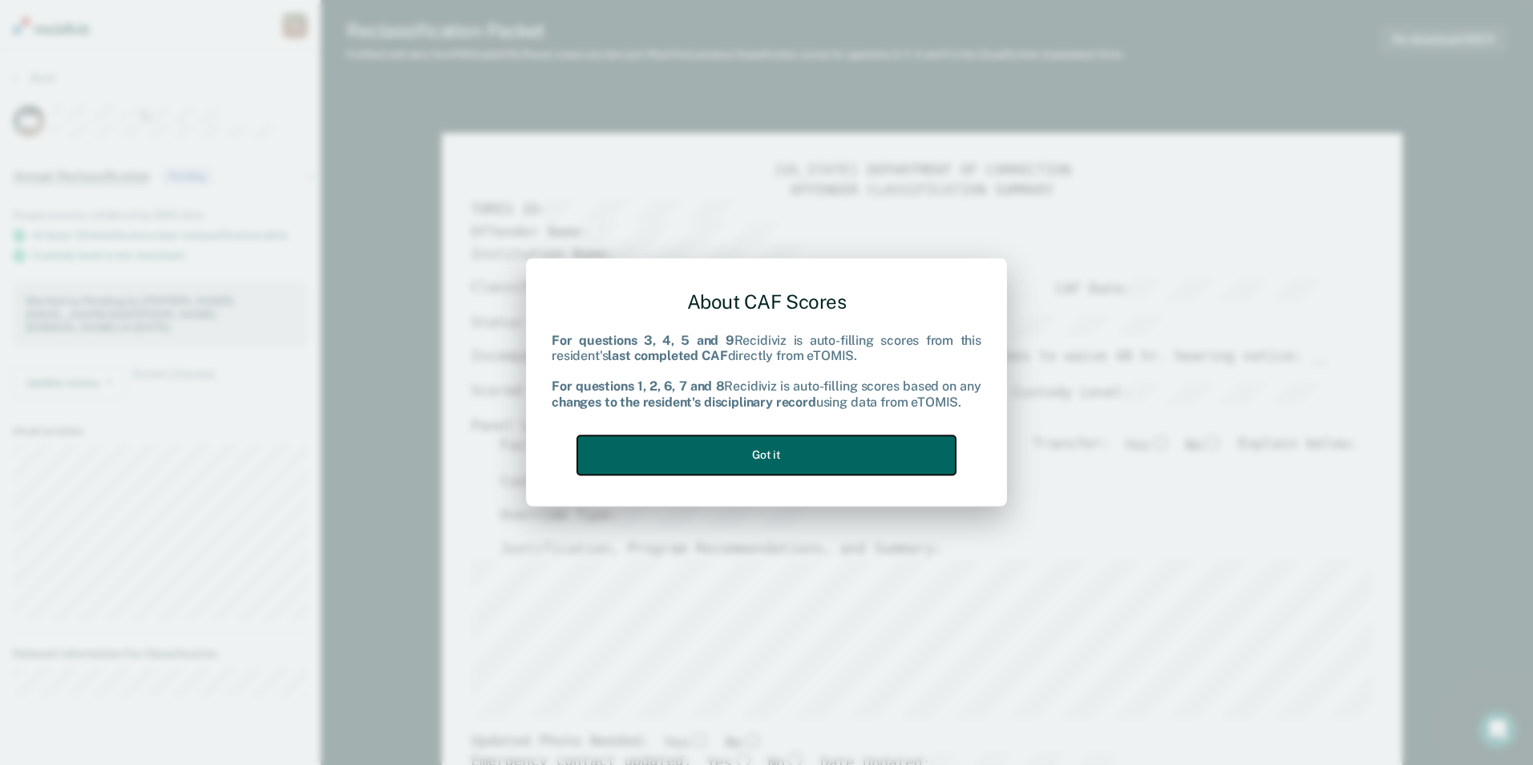
click at [823, 444] on button "Got it" at bounding box center [766, 454] width 379 height 39
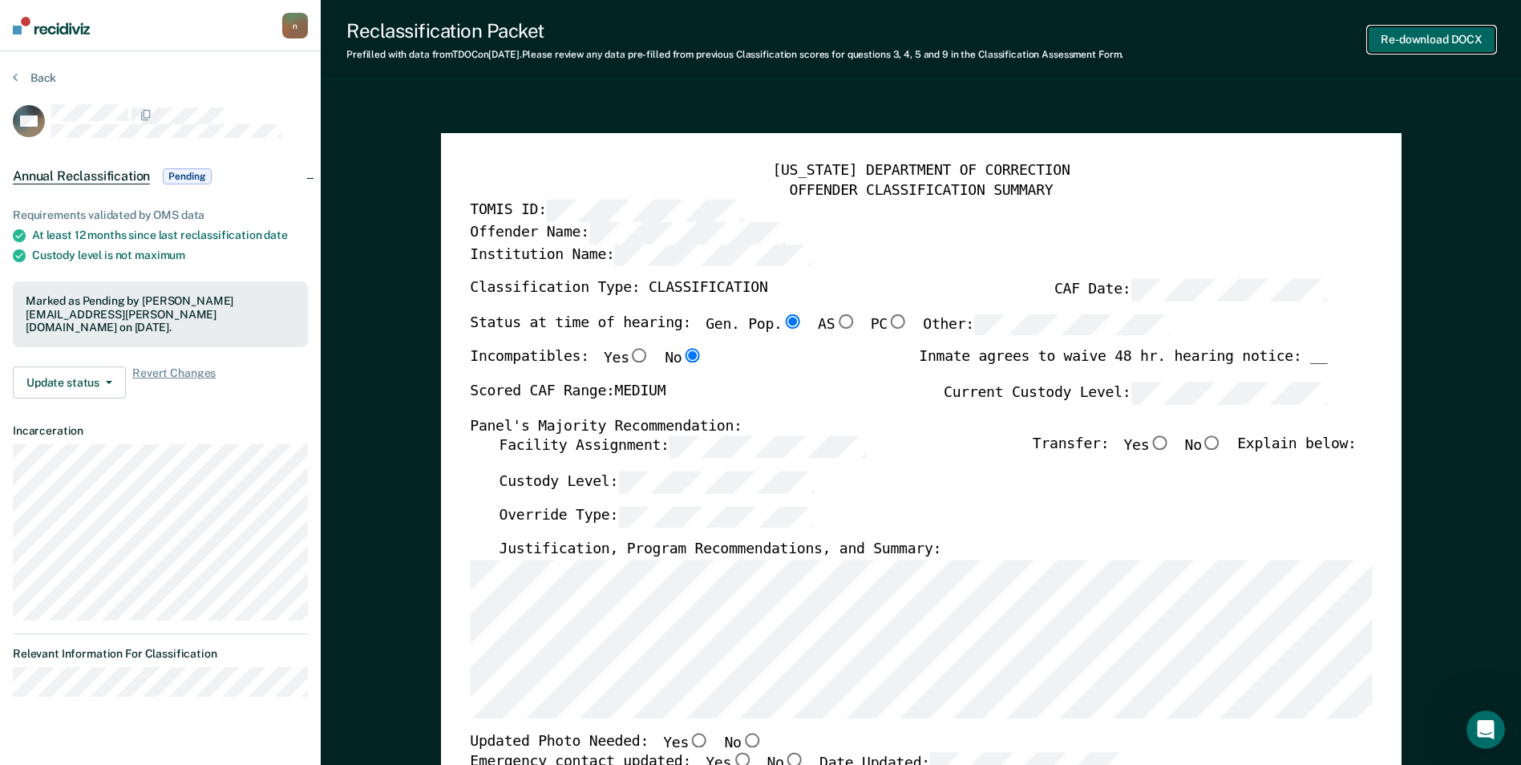
click at [1395, 39] on button "Re-download DOCX" at bounding box center [1432, 39] width 128 height 26
click at [1444, 37] on button "Re-download DOCX" at bounding box center [1432, 39] width 128 height 26
click at [200, 367] on span "Revert Changes" at bounding box center [173, 383] width 83 height 32
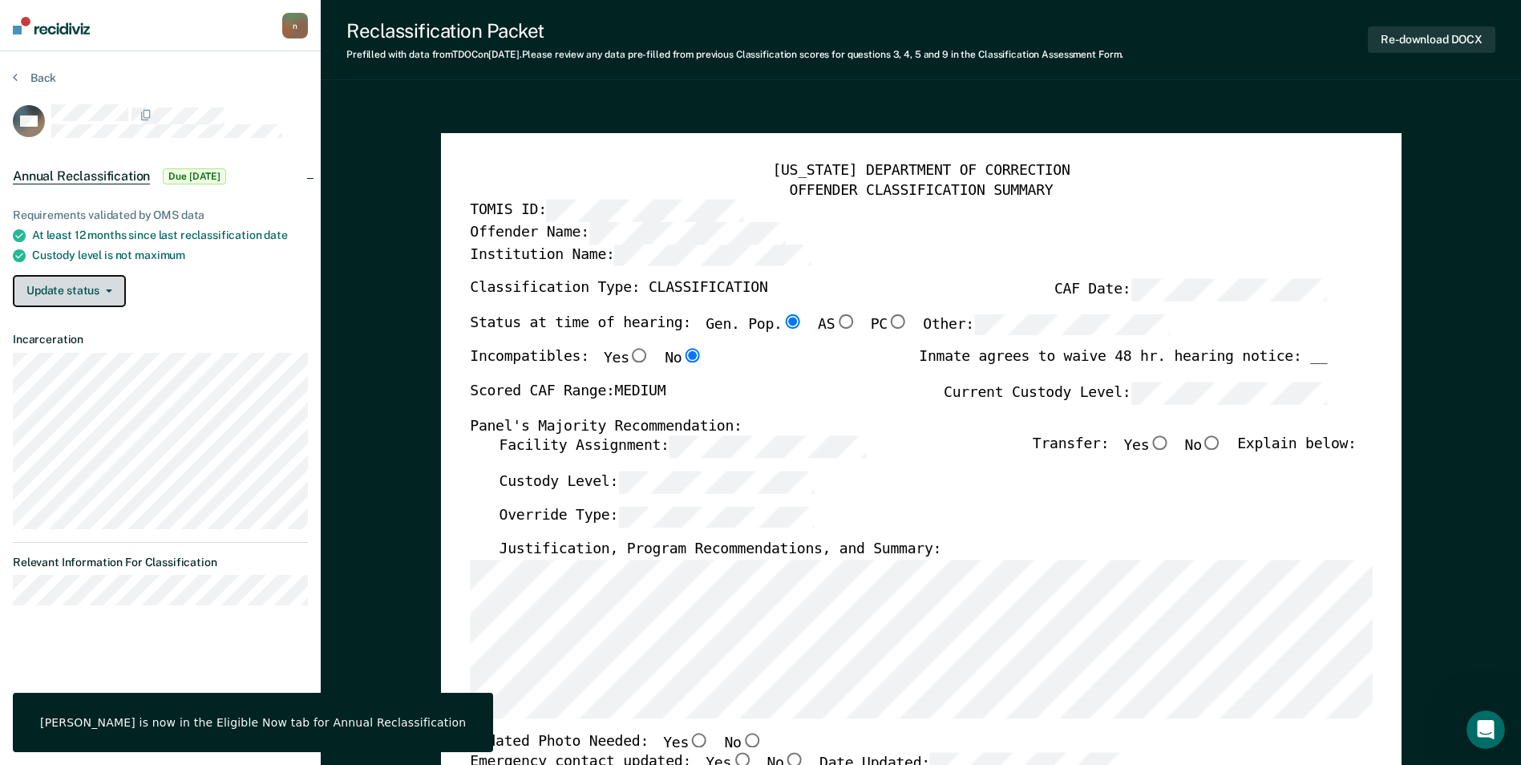
click at [85, 287] on button "Update status" at bounding box center [69, 291] width 113 height 32
click at [92, 317] on button "Mark Pending" at bounding box center [90, 323] width 155 height 26
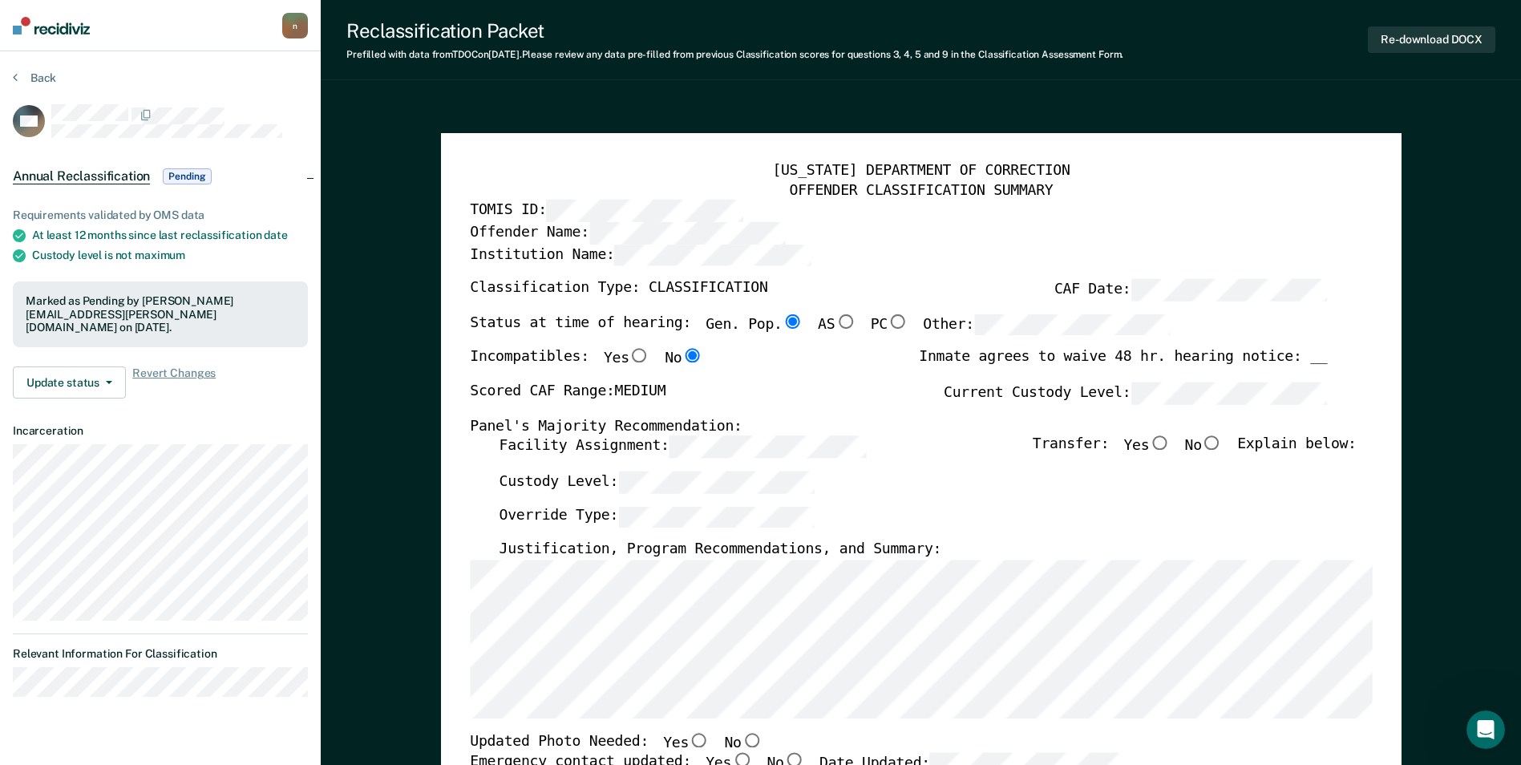
drag, startPoint x: 1464, startPoint y: 39, endPoint x: 1297, endPoint y: 495, distance: 485.1
click at [1297, 495] on div "Custody Level:" at bounding box center [927, 489] width 857 height 35
click at [1425, 40] on button "Re-download DOCX" at bounding box center [1432, 39] width 128 height 26
click at [1432, 38] on button "Re-download DOCX" at bounding box center [1432, 39] width 128 height 26
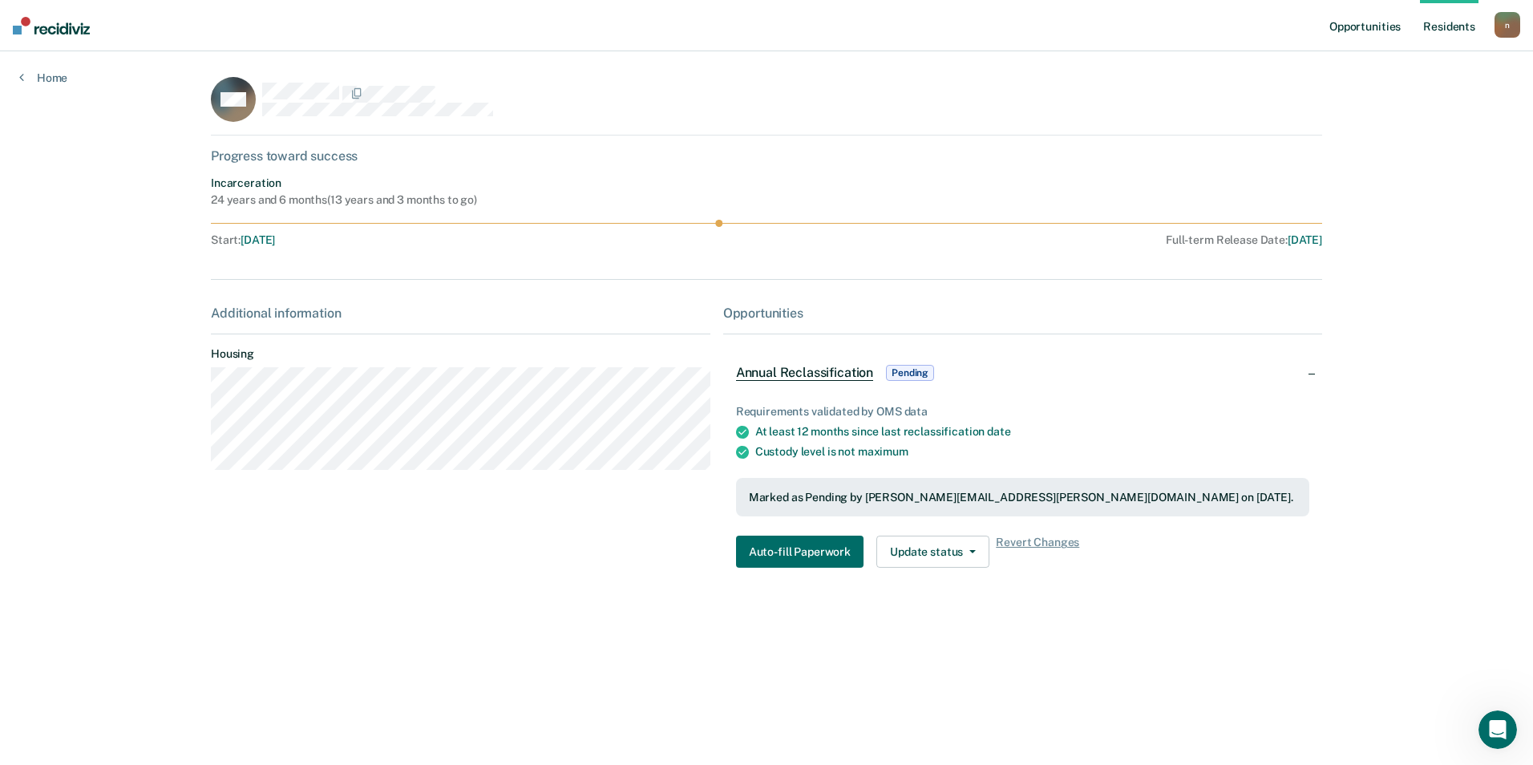
click at [1375, 22] on link "Opportunities" at bounding box center [1365, 25] width 78 height 51
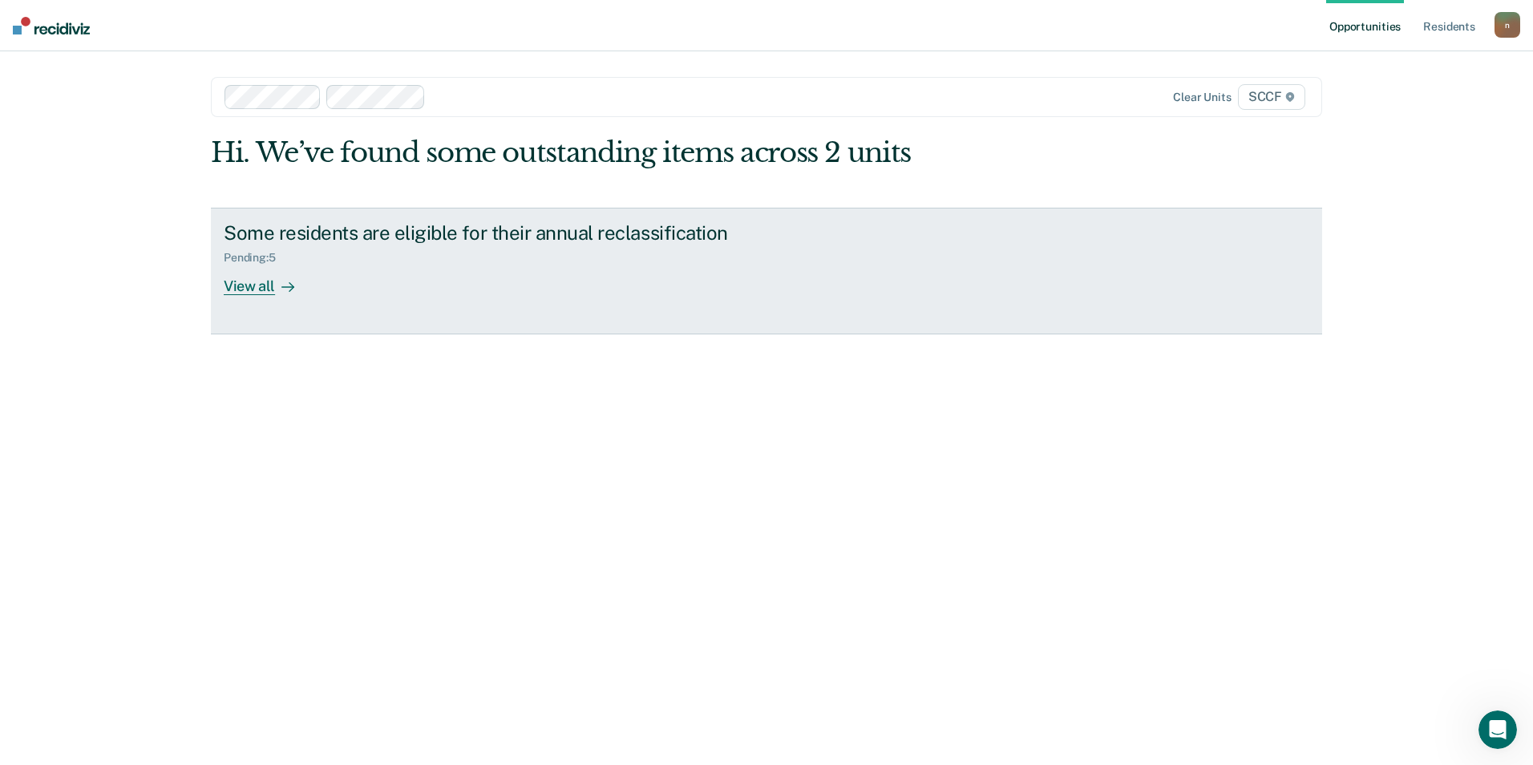
click at [347, 258] on div "Pending : 5" at bounding box center [505, 255] width 563 height 20
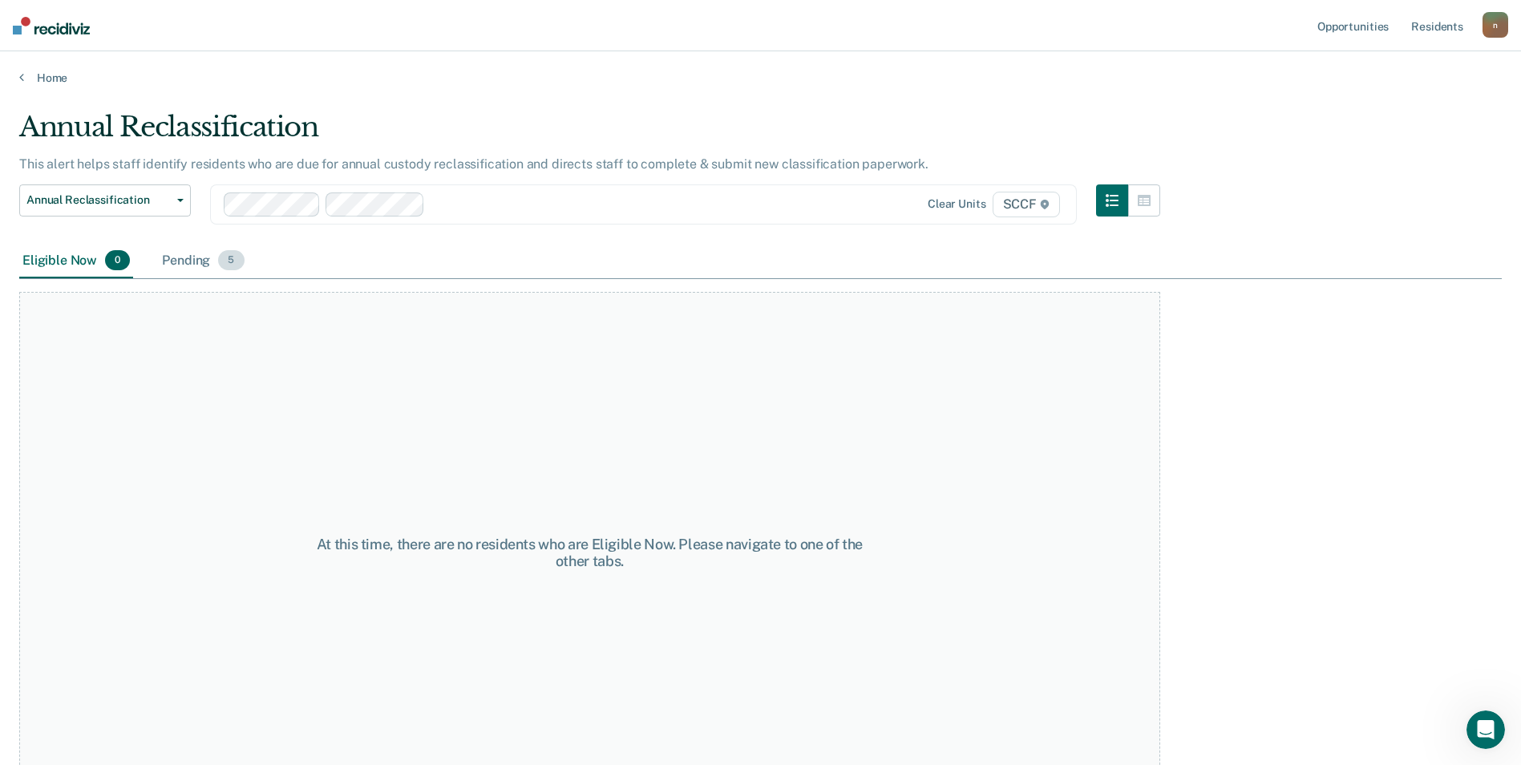
drag, startPoint x: 225, startPoint y: 261, endPoint x: 233, endPoint y: 262, distance: 9.0
click at [226, 261] on span "5" at bounding box center [231, 260] width 26 height 21
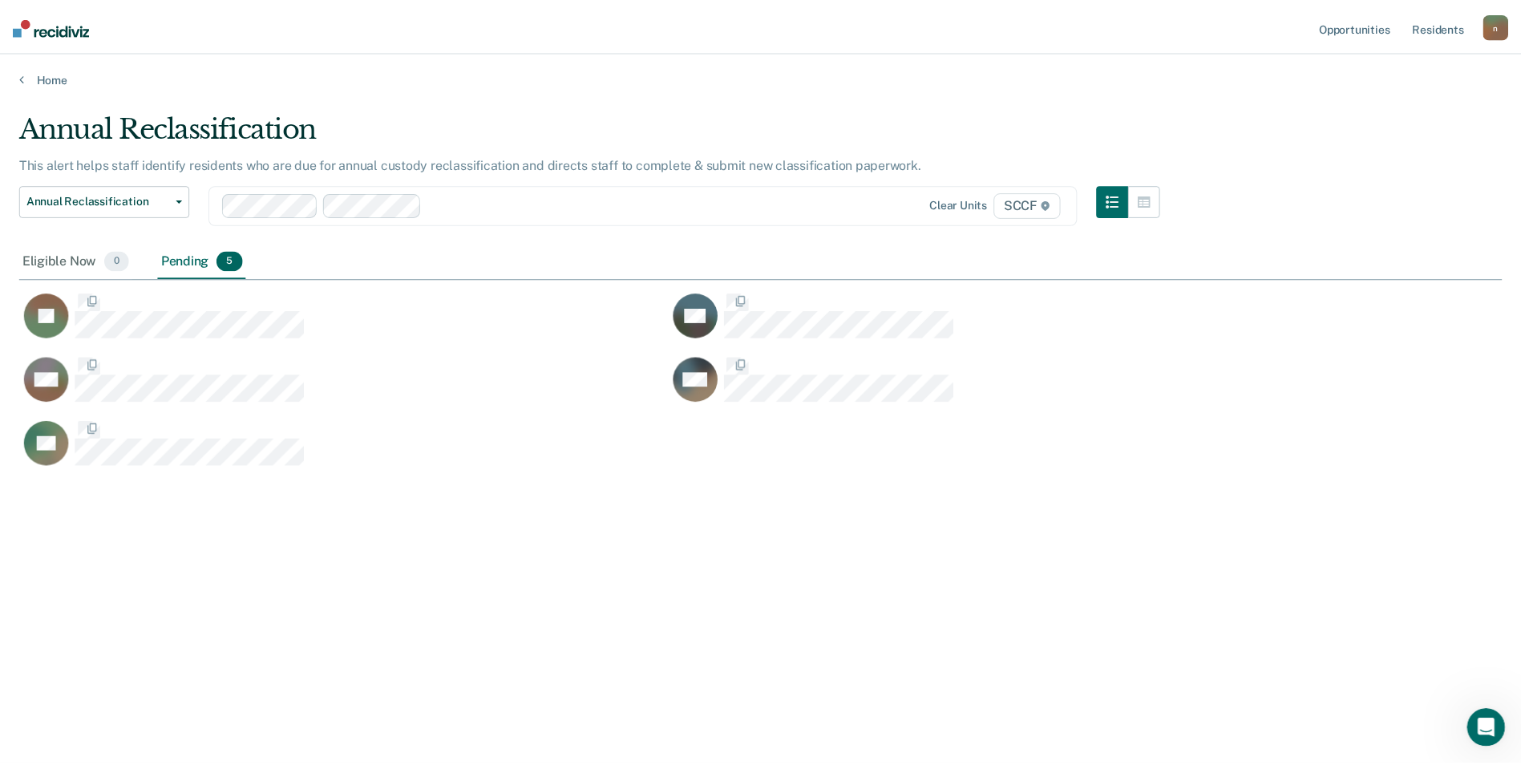
scroll to position [522, 1483]
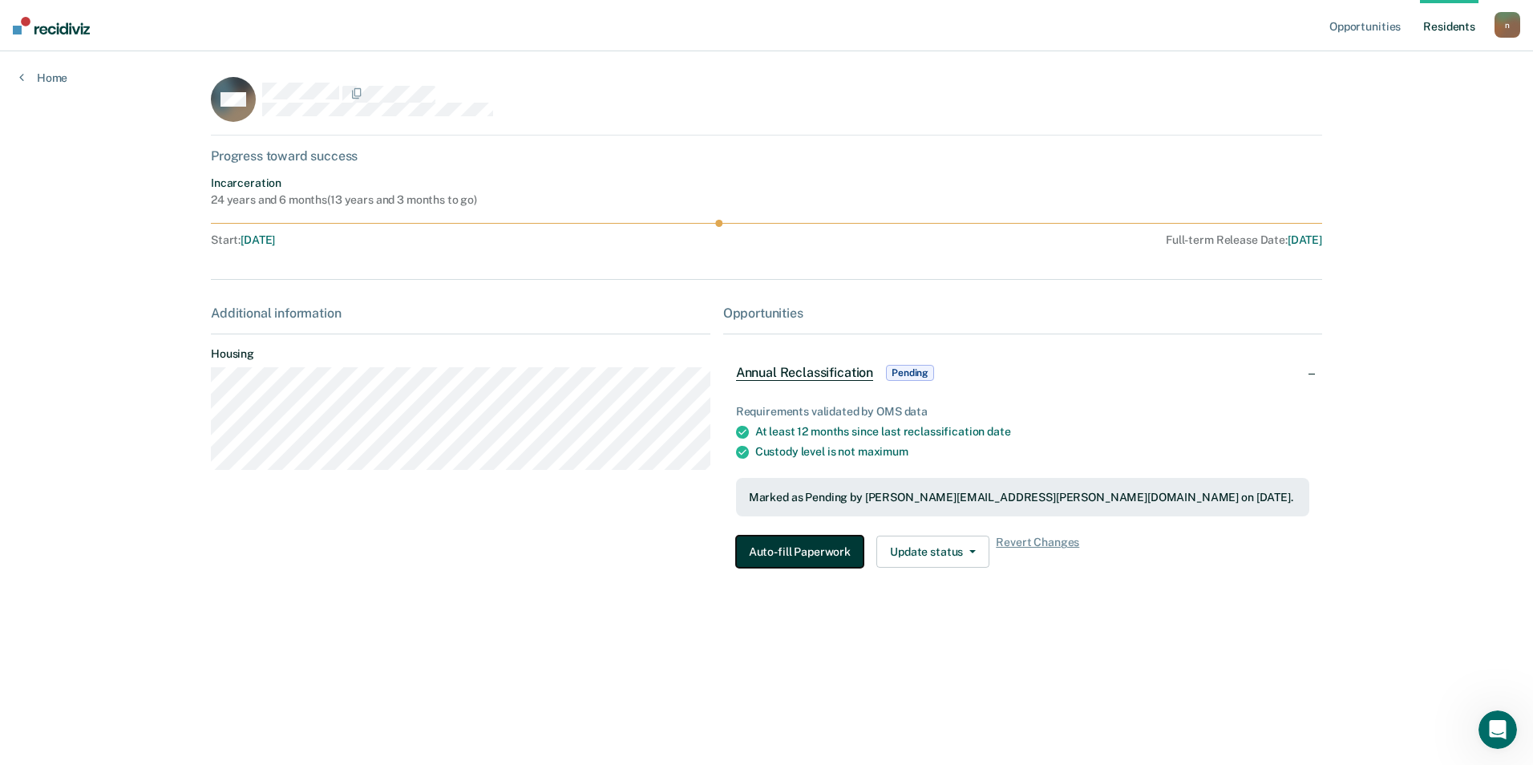
click at [828, 552] on button "Auto-fill Paperwork" at bounding box center [800, 552] width 128 height 32
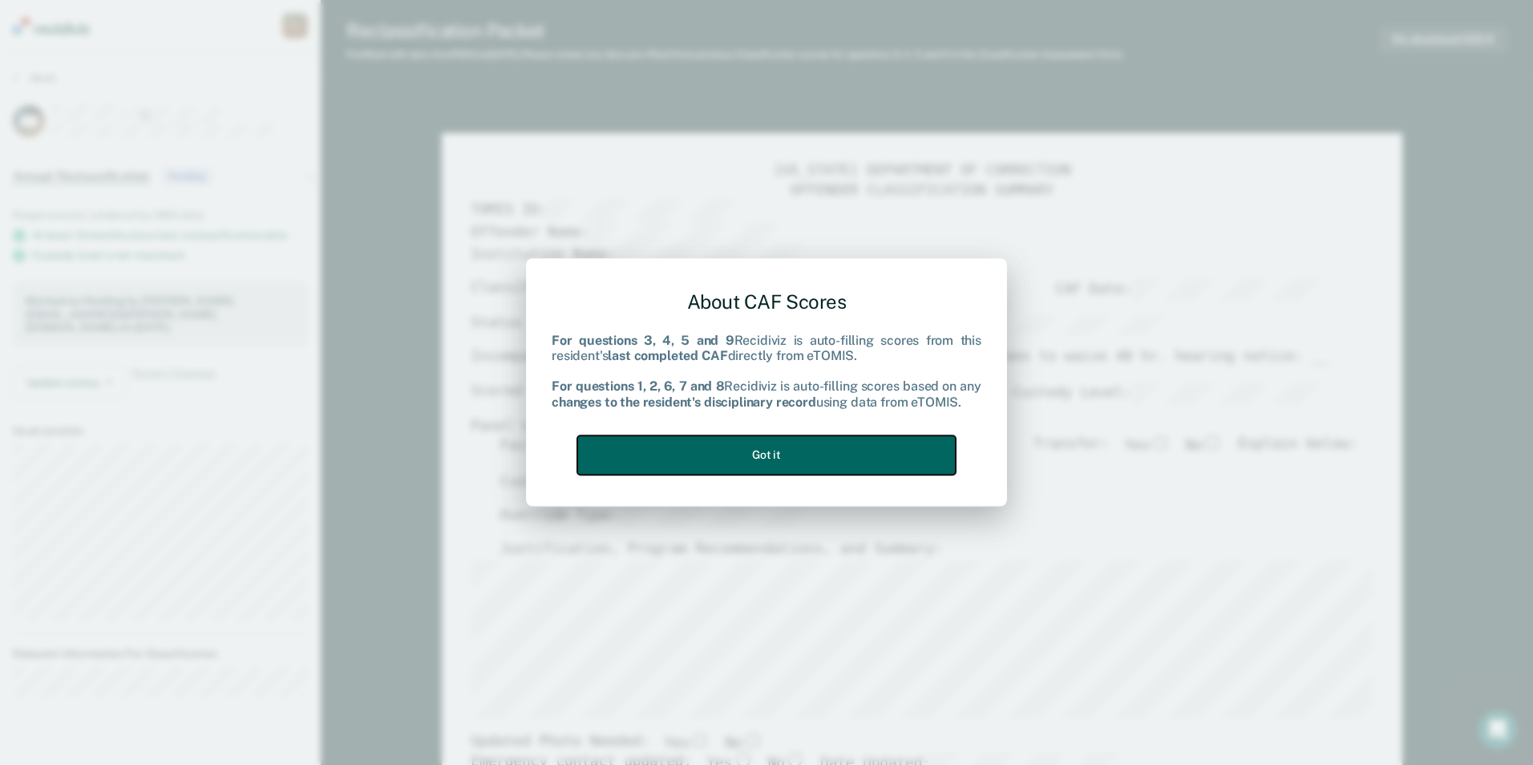
click at [808, 442] on button "Got it" at bounding box center [766, 454] width 379 height 39
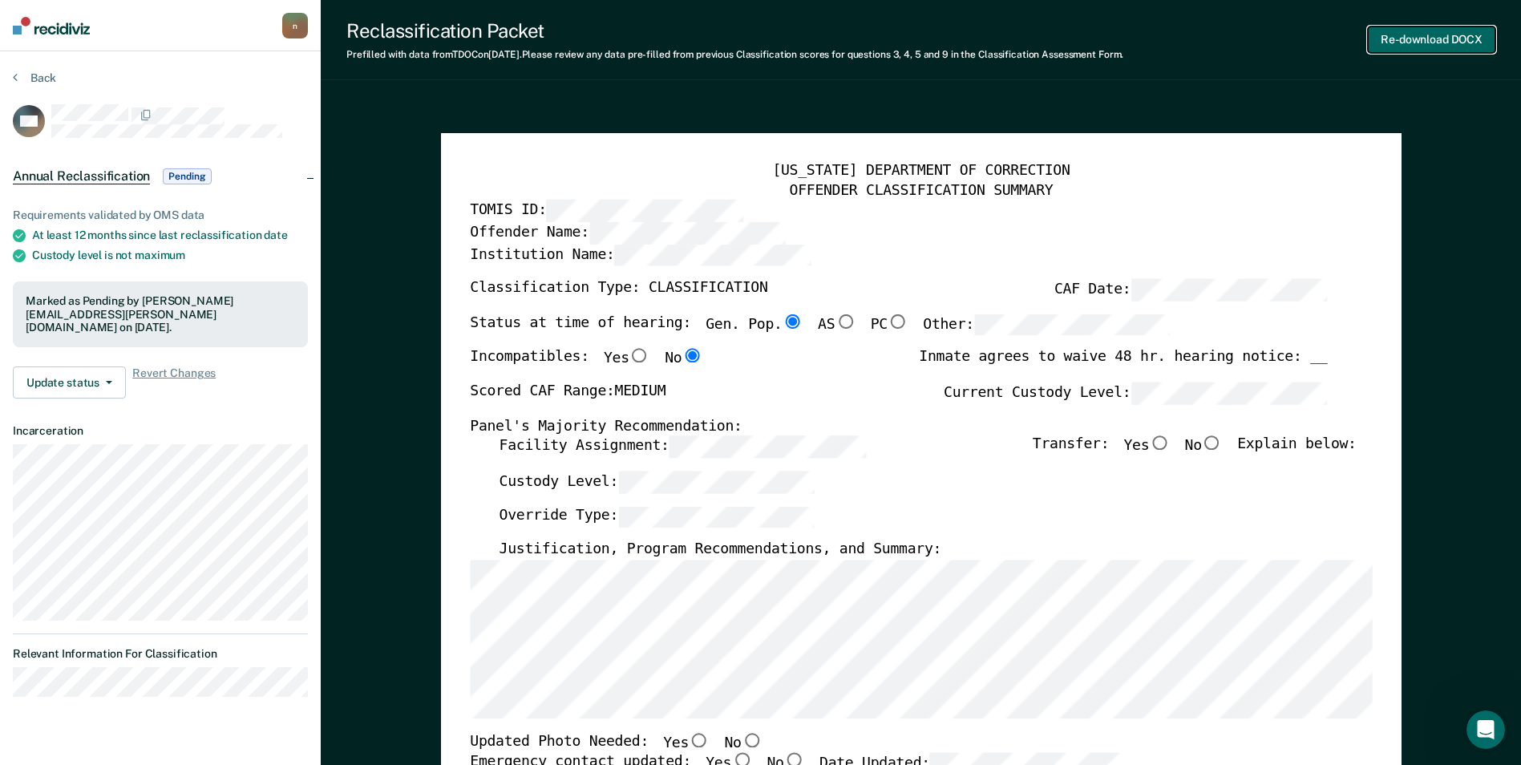
click at [1436, 30] on button "Re-download DOCX" at bounding box center [1432, 39] width 128 height 26
type textarea "x"
click at [1452, 39] on button "Re-download DOCX" at bounding box center [1432, 39] width 128 height 26
click at [1445, 43] on button "Re-download DOCX" at bounding box center [1432, 39] width 128 height 26
click at [1421, 727] on div "TDOC ID copied!" at bounding box center [1382, 722] width 95 height 14
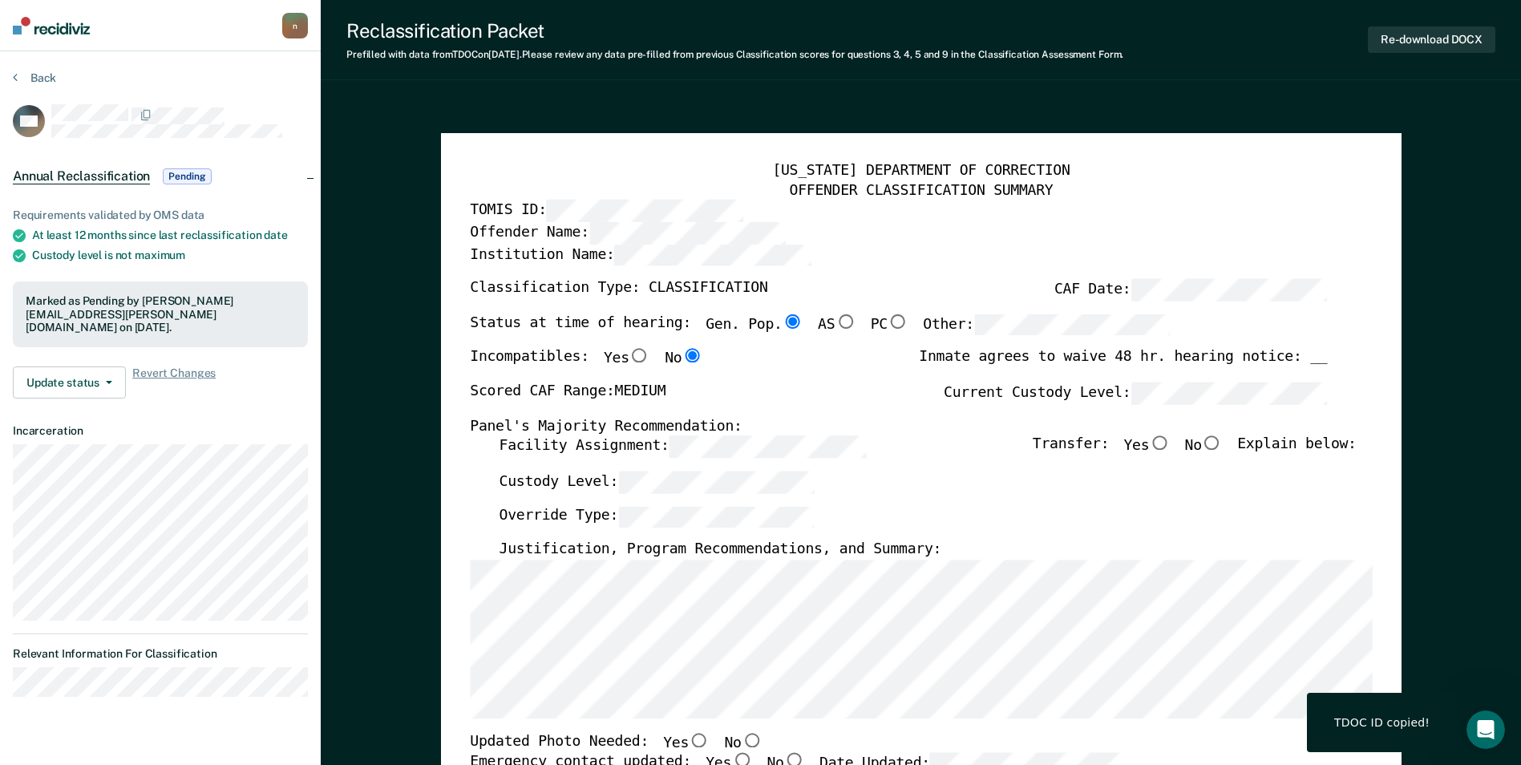
click at [1377, 719] on div "TDOC ID copied!" at bounding box center [1382, 722] width 95 height 14
copy div "ID"
click at [1396, 718] on div "TDOC ID copied!" at bounding box center [1382, 722] width 95 height 14
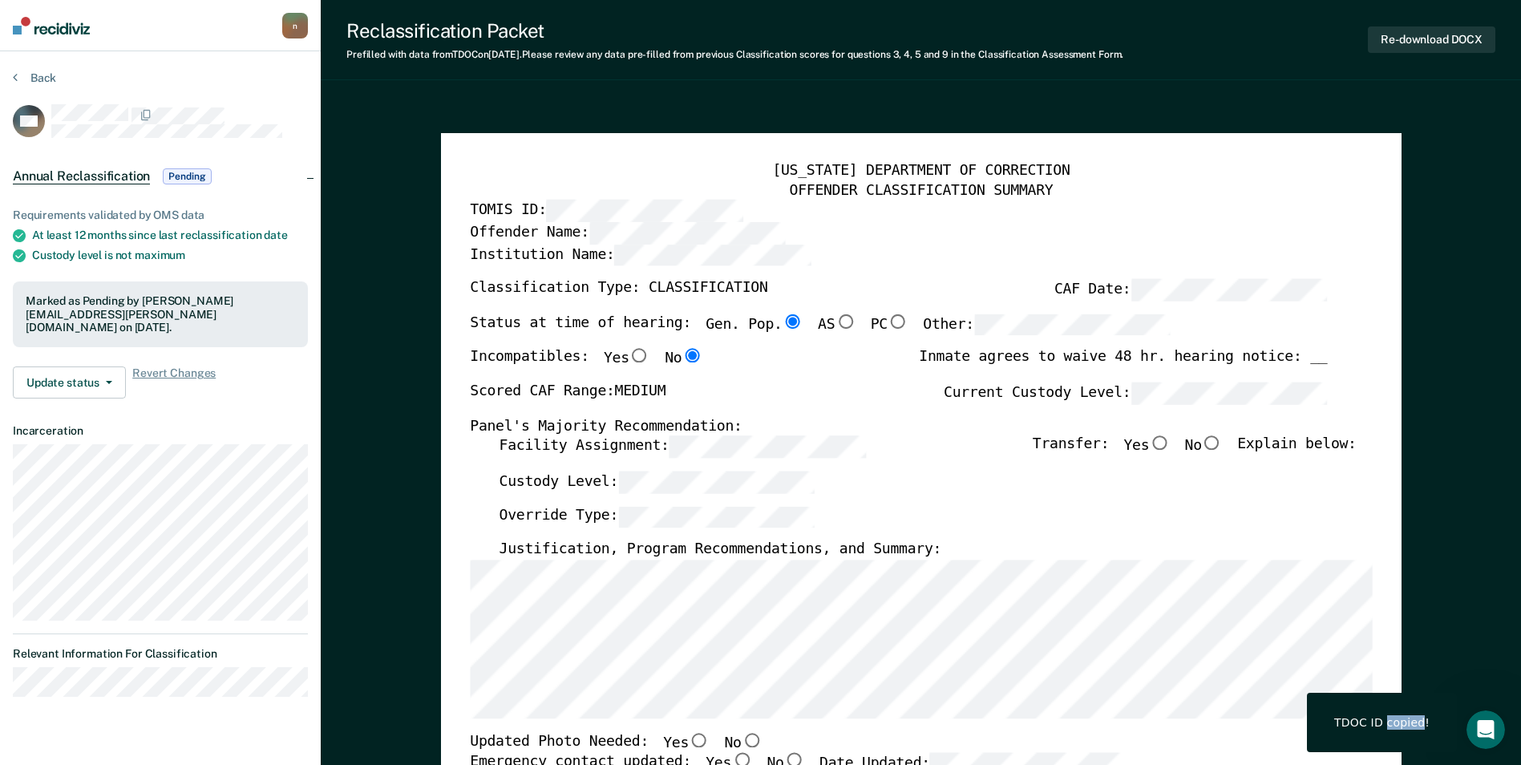
copy div "copied"
